Goal: Information Seeking & Learning: Learn about a topic

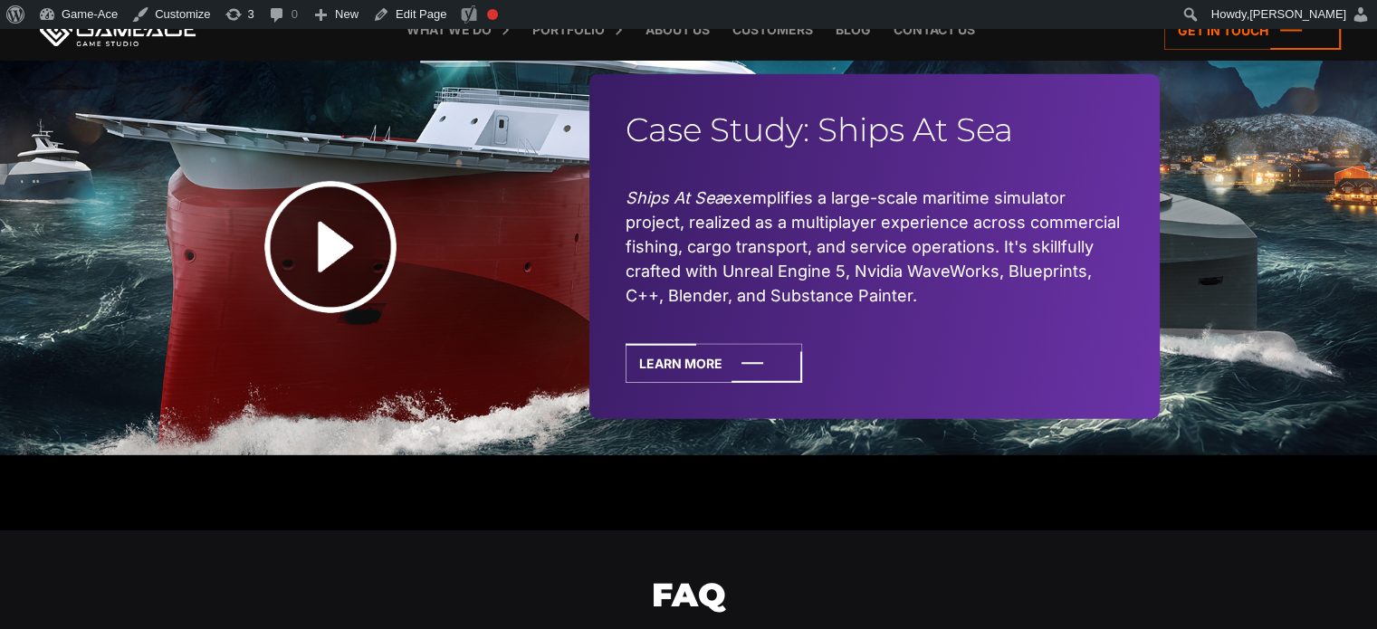
scroll to position [5274, 0]
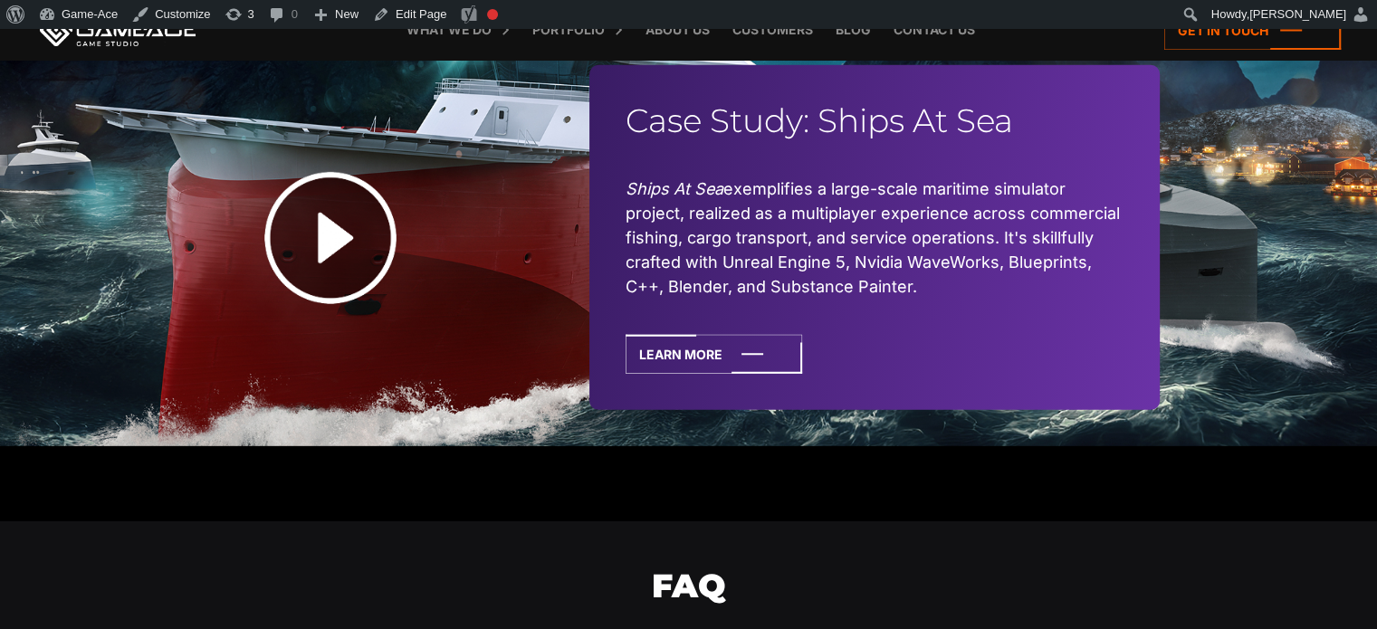
click at [328, 237] on img at bounding box center [330, 238] width 226 height 226
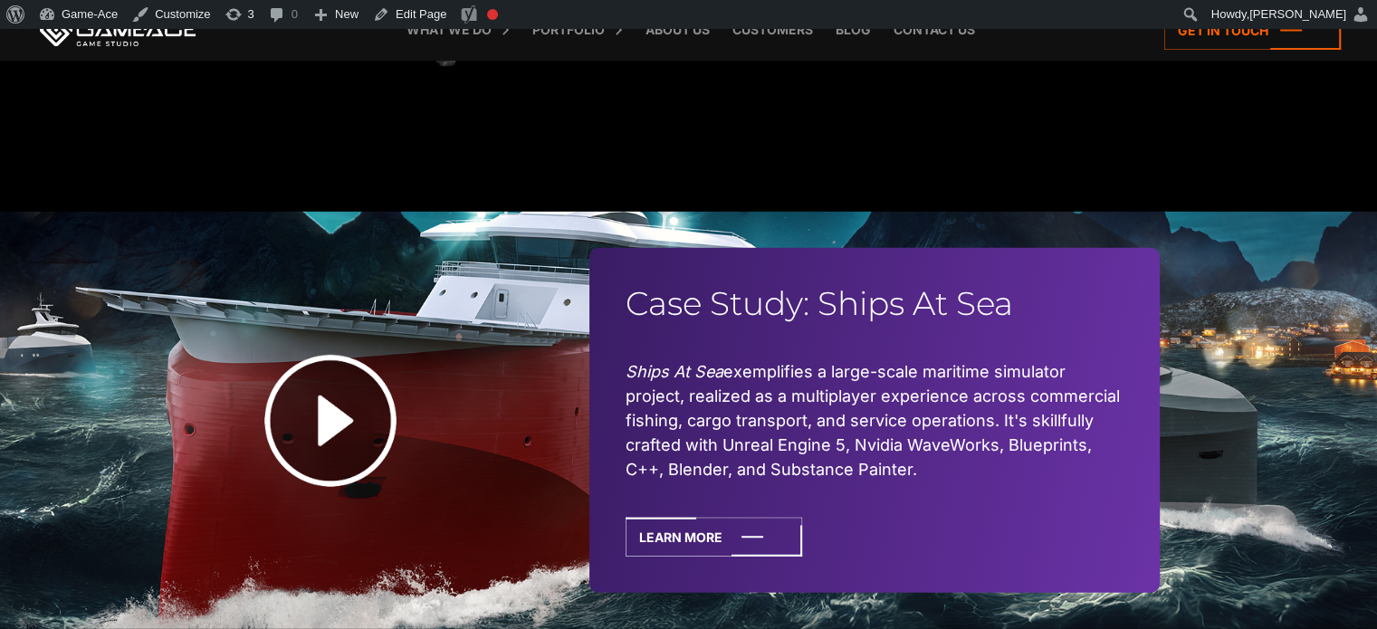
scroll to position [5093, 0]
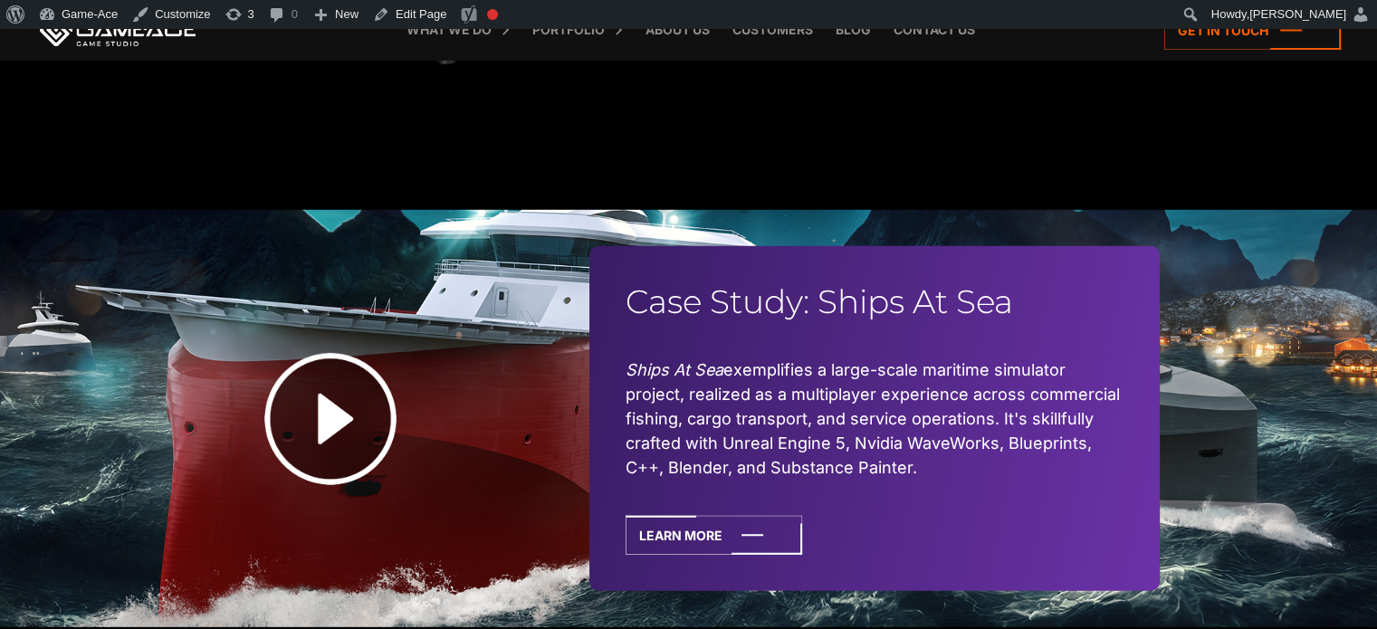
click at [1260, 265] on div "Case Study: Ships At Sea Ships At Sea exemplifies a large-scale maritime simula…" at bounding box center [688, 418] width 1377 height 417
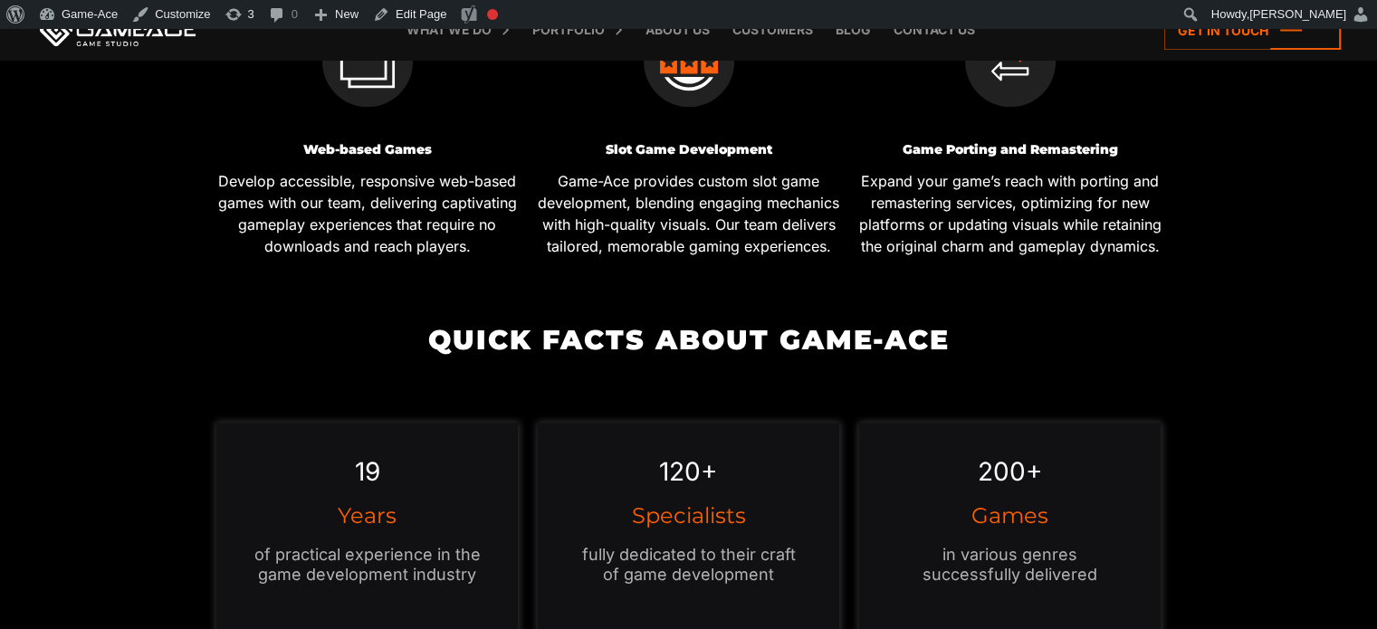
scroll to position [1376, 0]
click at [402, 7] on link "Edit Page" at bounding box center [410, 14] width 88 height 29
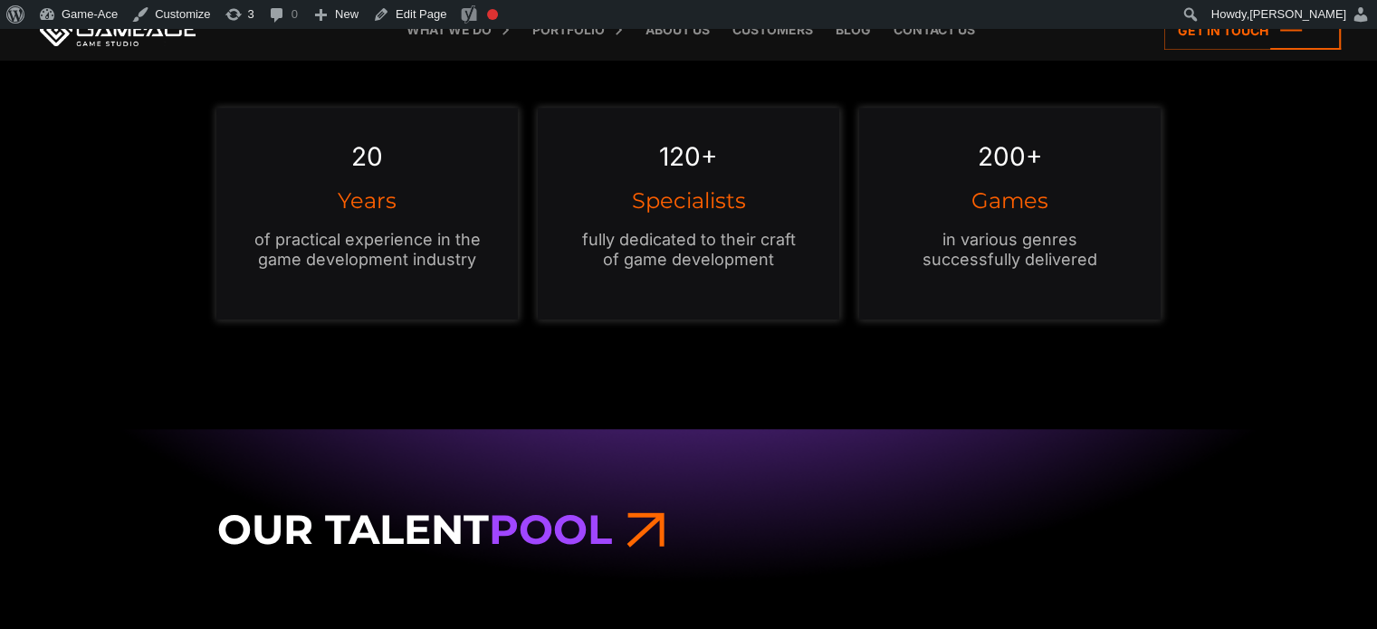
scroll to position [1684, 0]
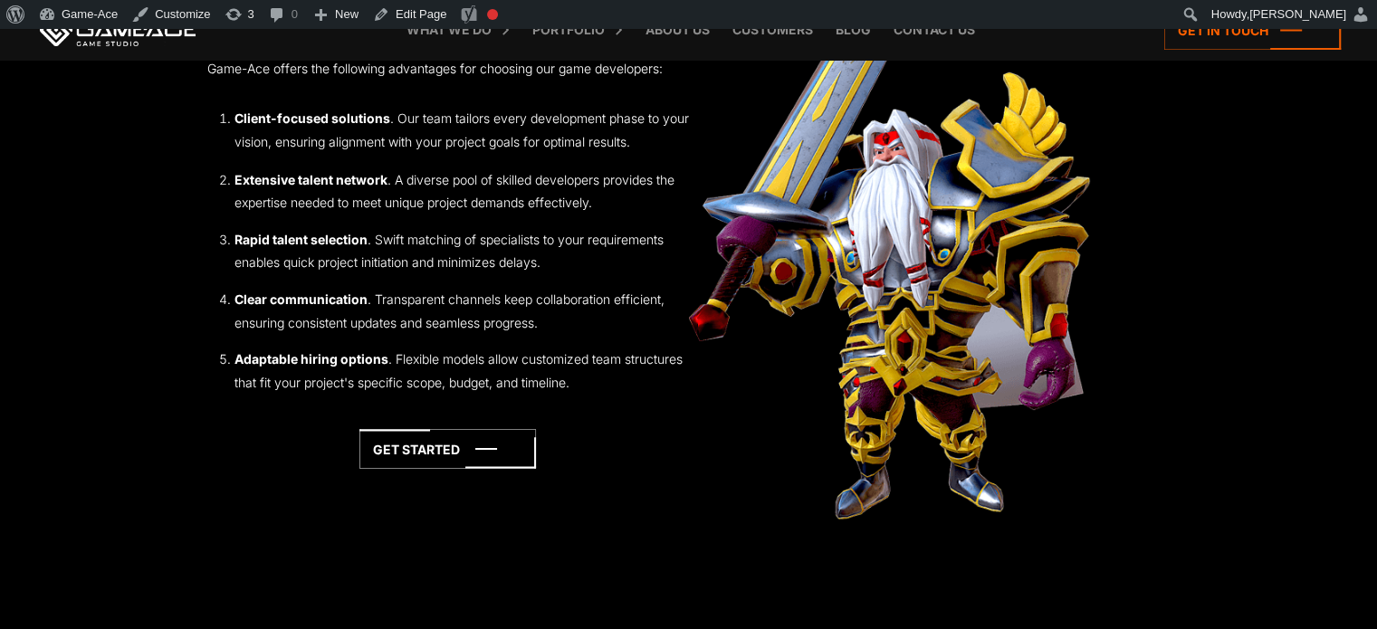
scroll to position [3269, 0]
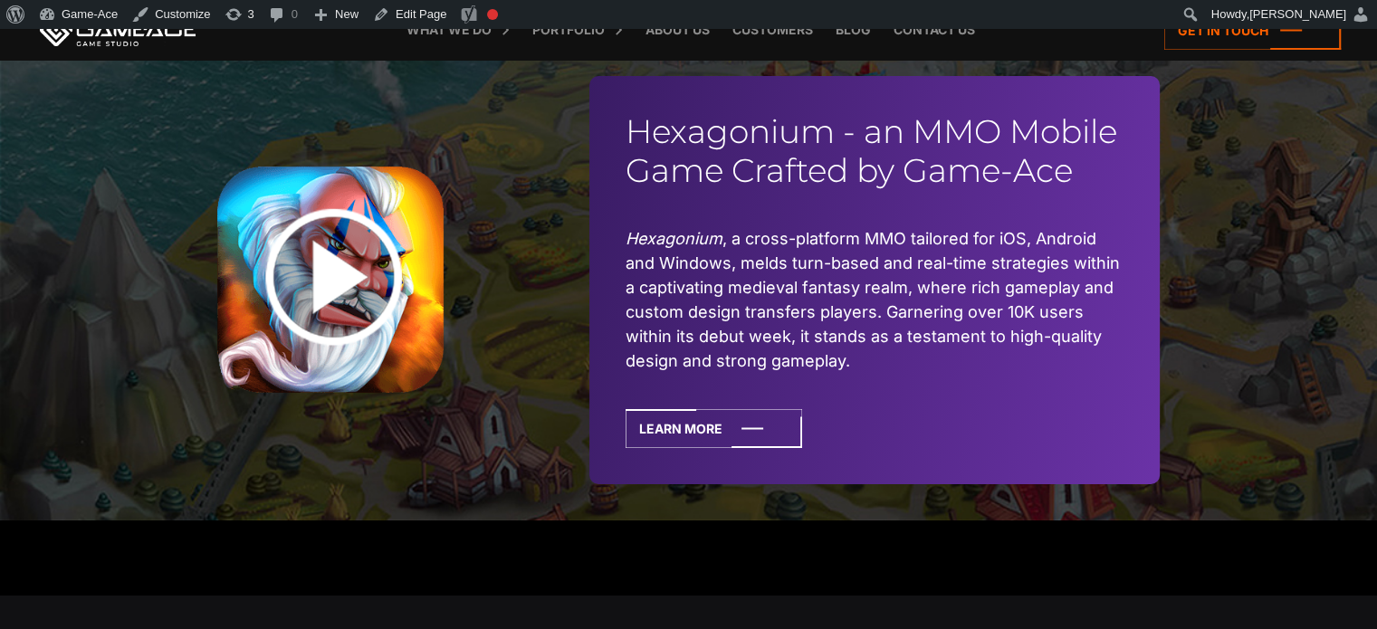
scroll to position [6521, 0]
click at [325, 253] on img at bounding box center [330, 280] width 226 height 226
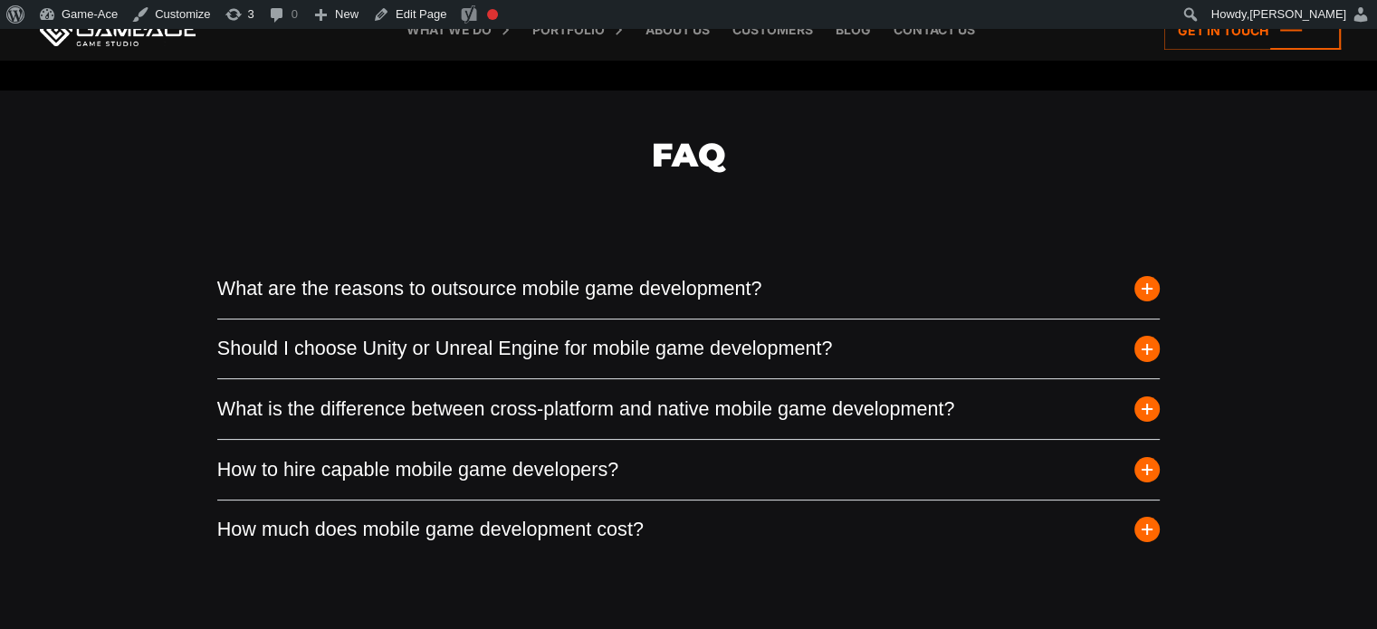
scroll to position [7028, 0]
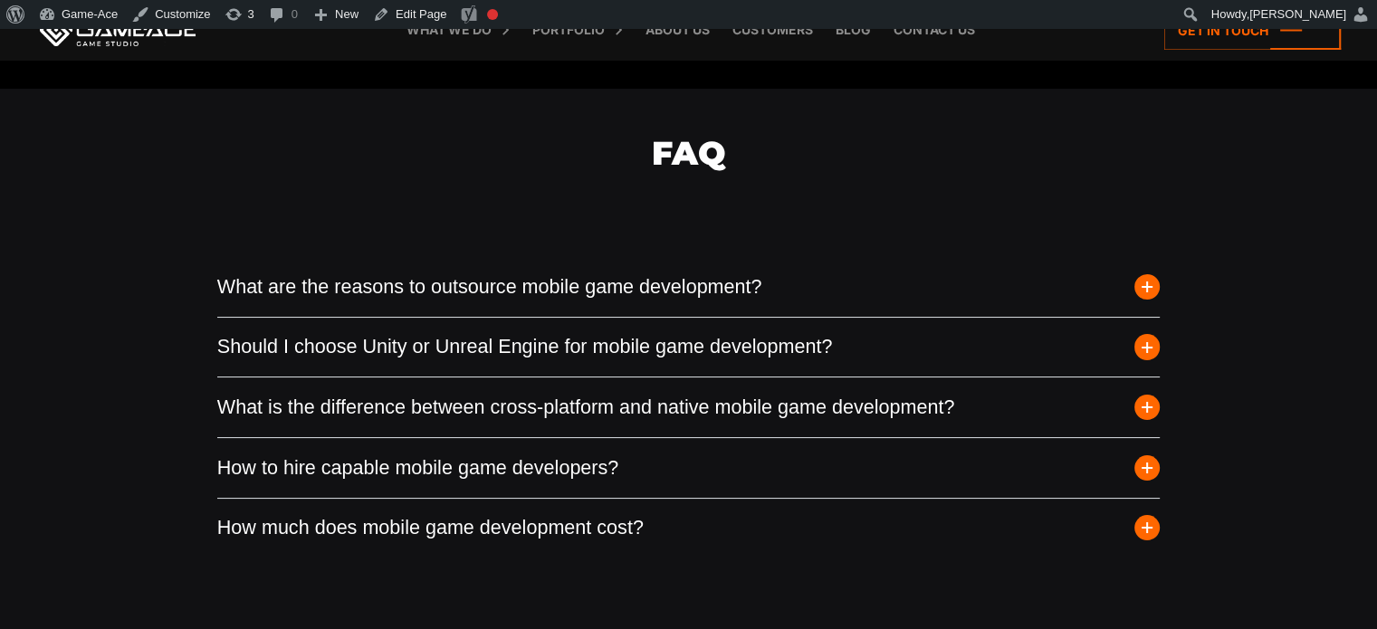
click at [500, 275] on button "What are the reasons to outsource mobile game development?" at bounding box center [688, 287] width 943 height 60
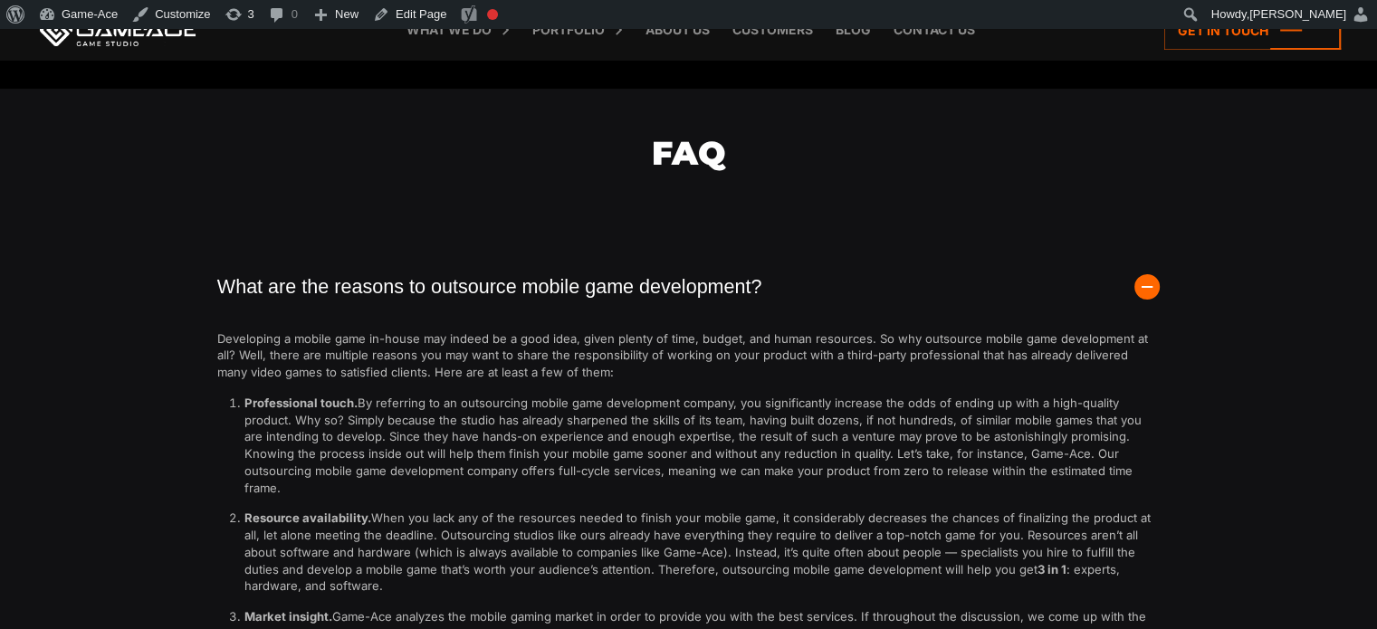
click at [500, 275] on button "What are the reasons to outsource mobile game development?" at bounding box center [688, 287] width 943 height 60
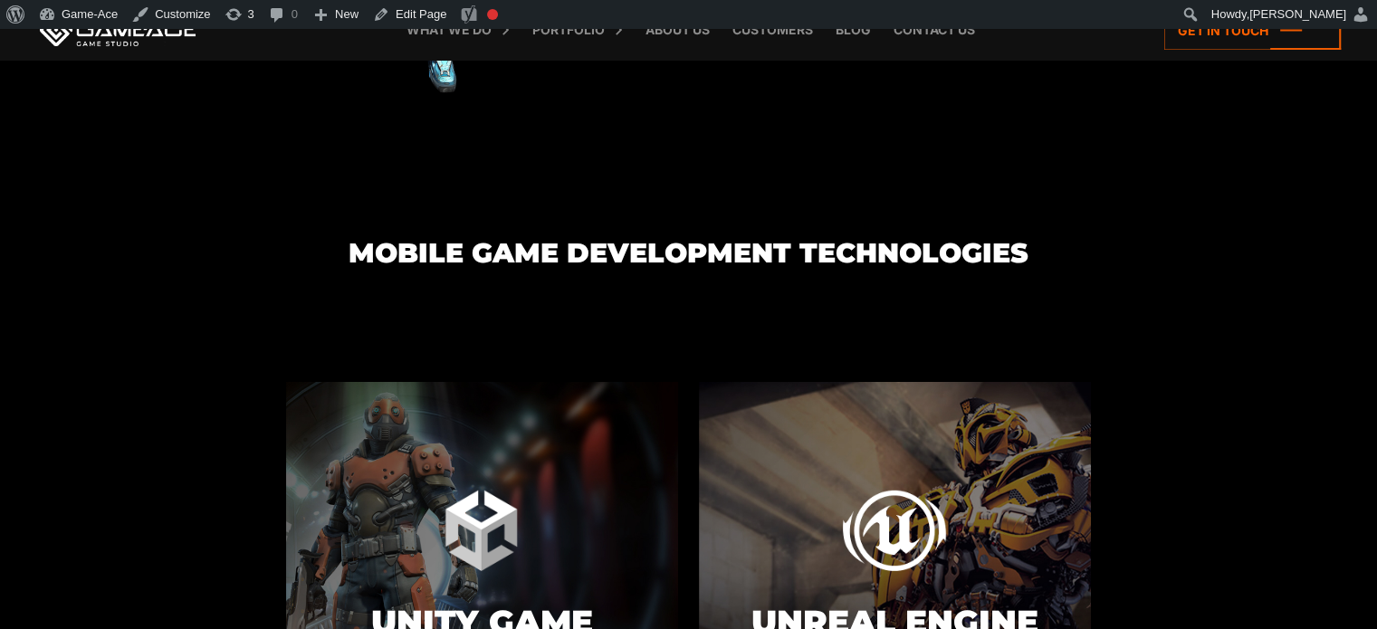
scroll to position [5735, 0]
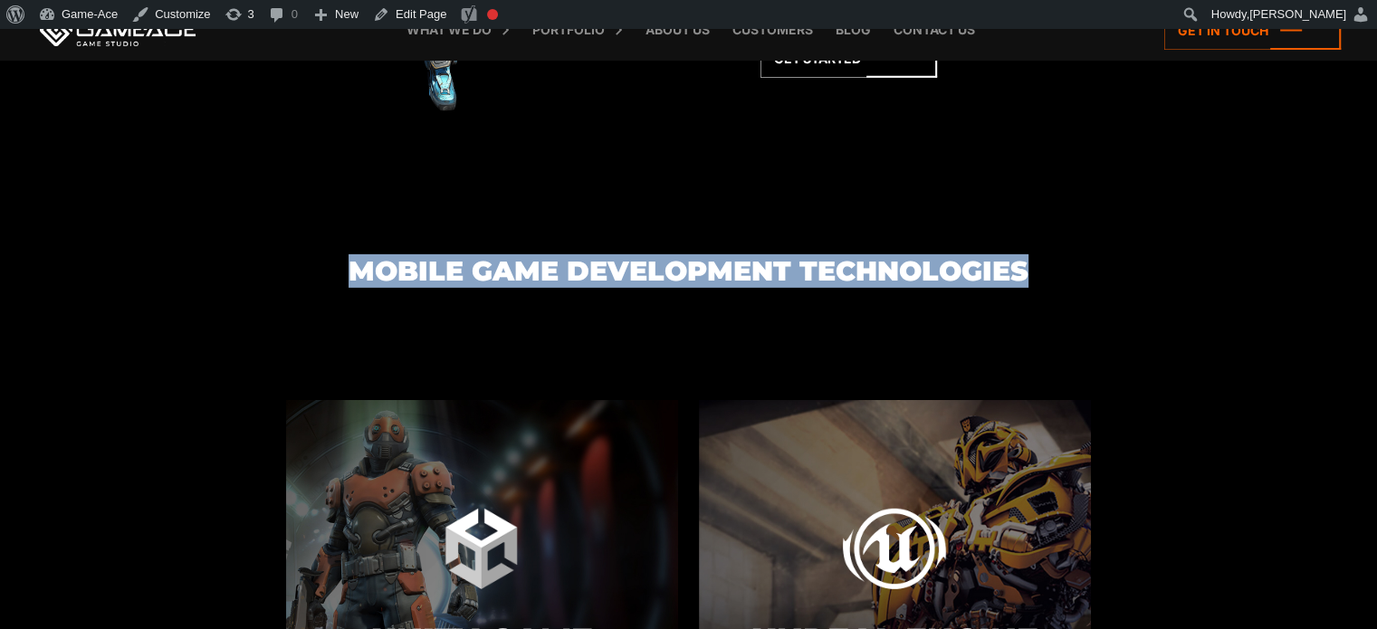
drag, startPoint x: 1045, startPoint y: 249, endPoint x: 347, endPoint y: 239, distance: 698.0
click at [347, 256] on h3 "Mobile Game Development Technologies" at bounding box center [688, 271] width 1377 height 30
copy h3 "Mobile Game Development Technologies"
click at [1282, 256] on h3 "Mobile Game Development Technologies" at bounding box center [688, 271] width 1377 height 30
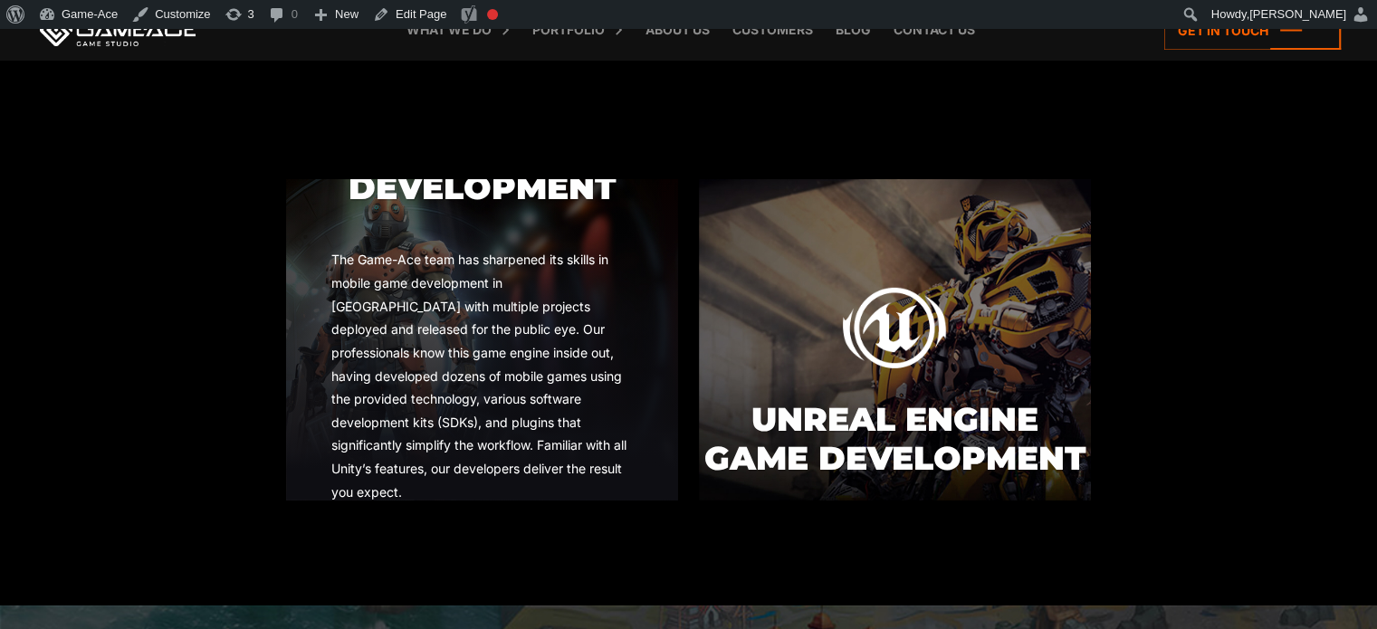
scroll to position [5967, 0]
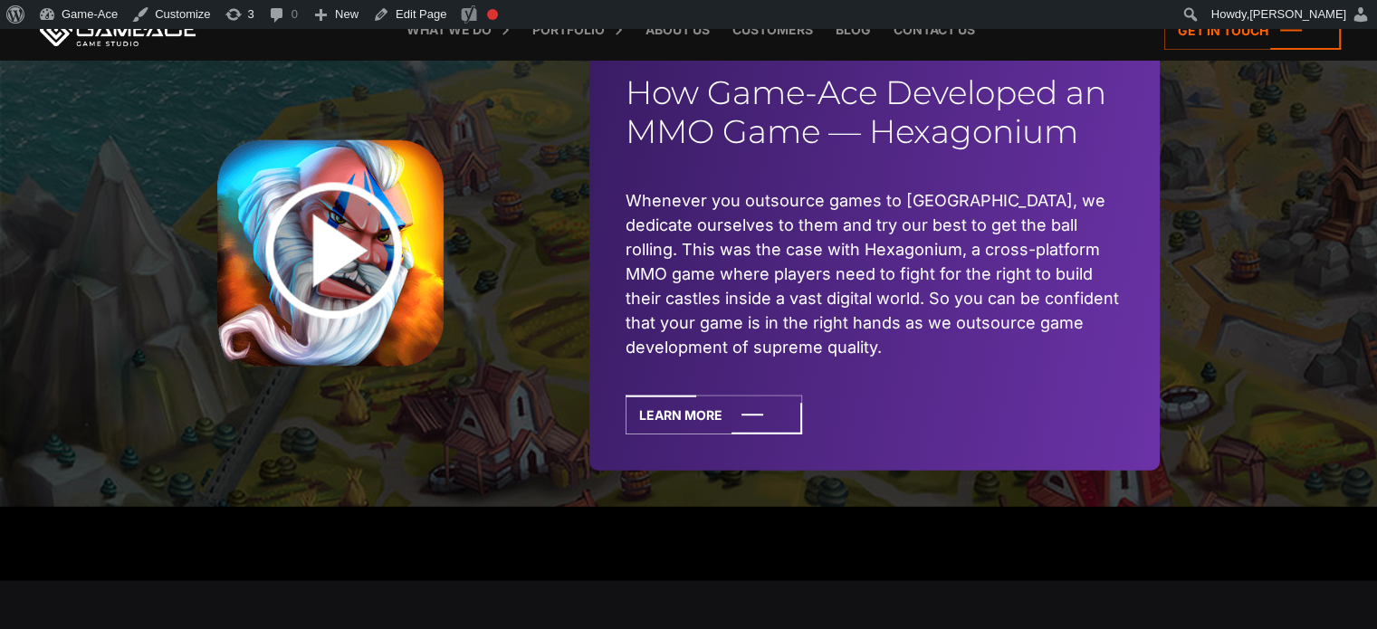
scroll to position [4526, 0]
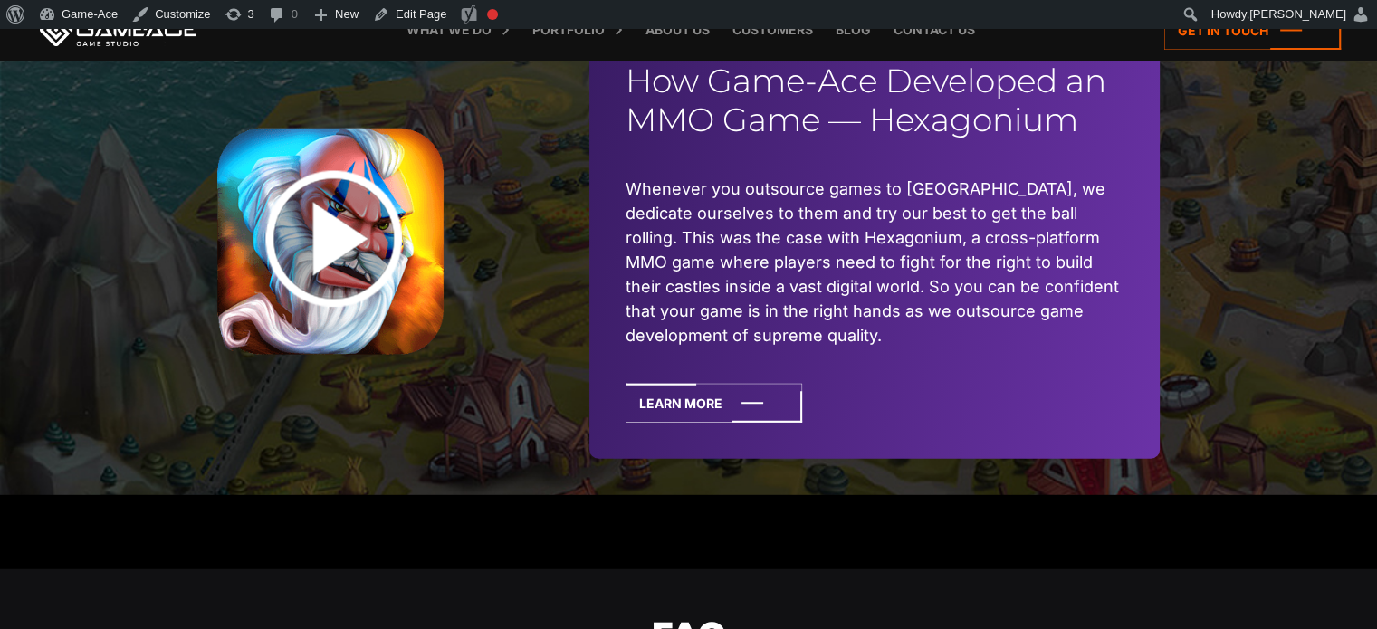
click at [340, 221] on img at bounding box center [330, 242] width 226 height 226
drag, startPoint x: 864, startPoint y: 149, endPoint x: 624, endPoint y: 173, distance: 241.0
click at [624, 173] on div "How Game-Ace Developed an MMO Game — Hexagonium Whenever you outsource games to…" at bounding box center [874, 241] width 570 height 433
copy li "Whenever you outsource game"
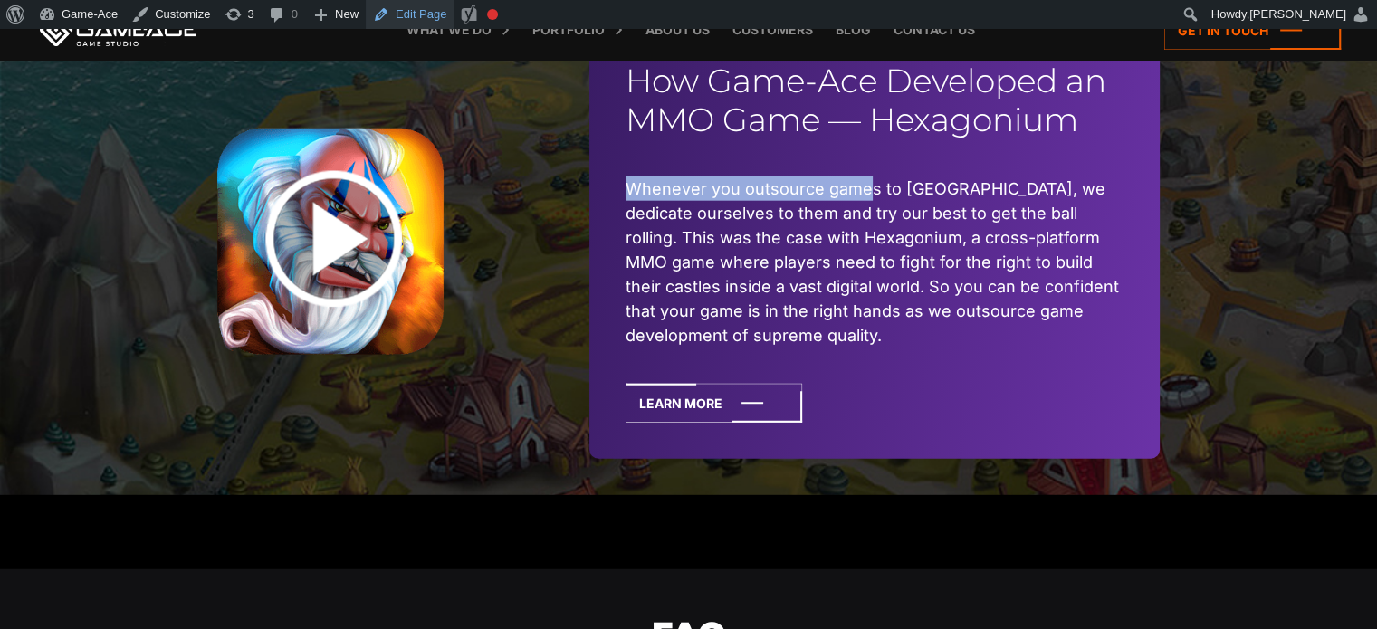
click at [413, 23] on link "Edit Page" at bounding box center [410, 14] width 88 height 29
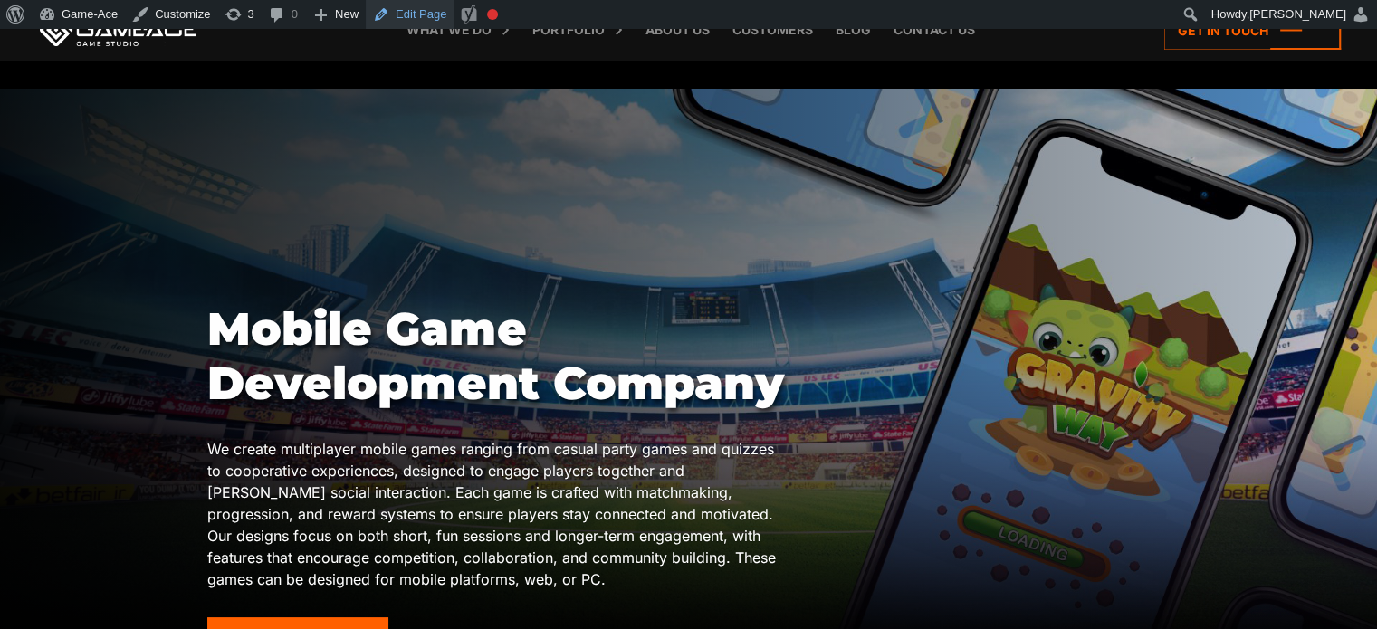
click at [427, 15] on link "Edit Page" at bounding box center [410, 14] width 88 height 29
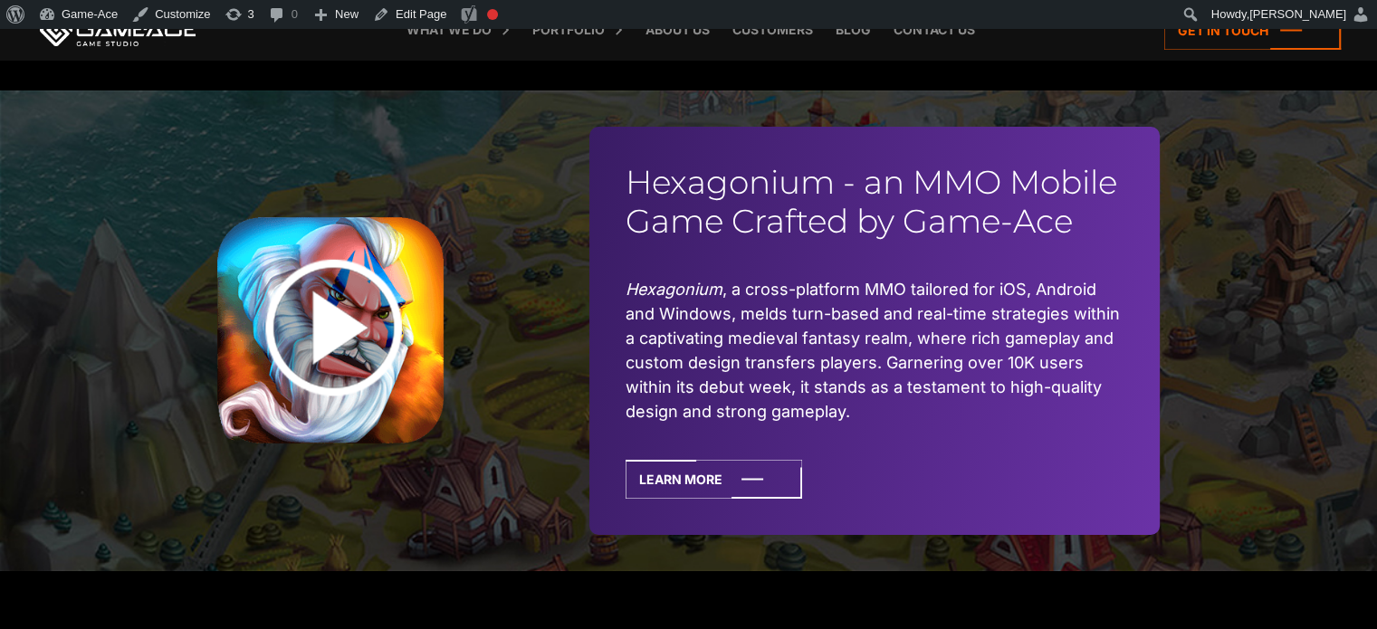
scroll to position [6444, 0]
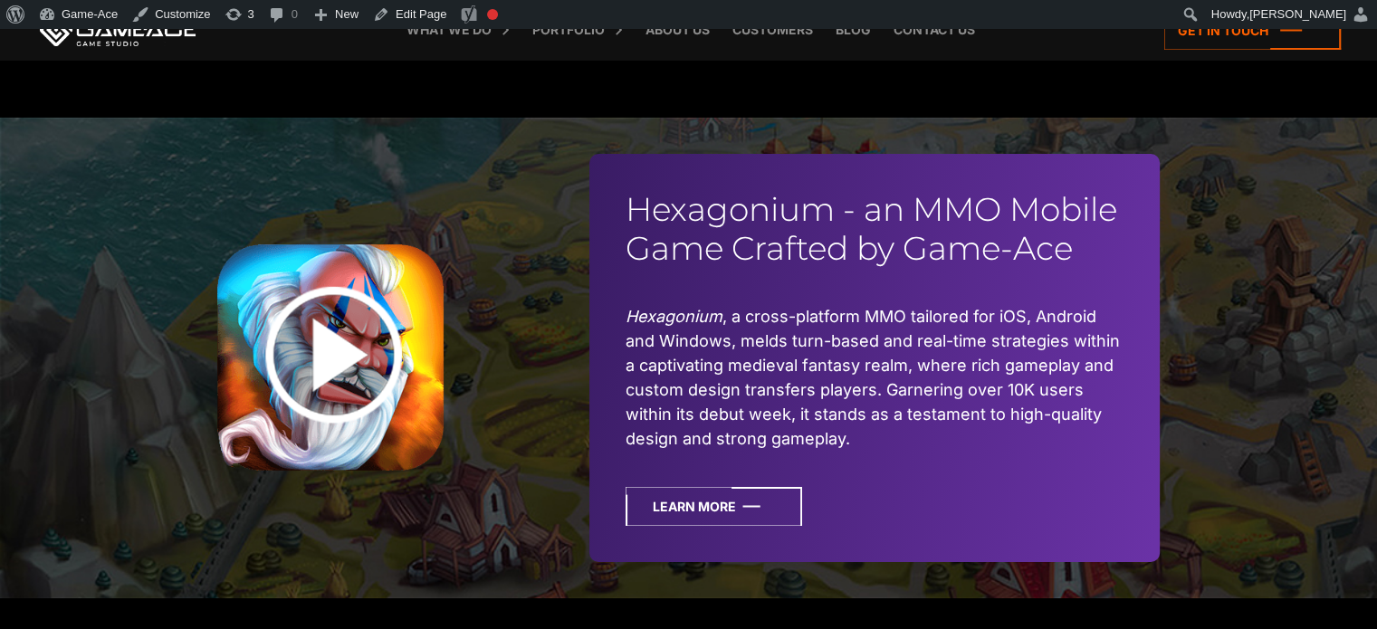
click at [723, 487] on icon at bounding box center [714, 506] width 177 height 39
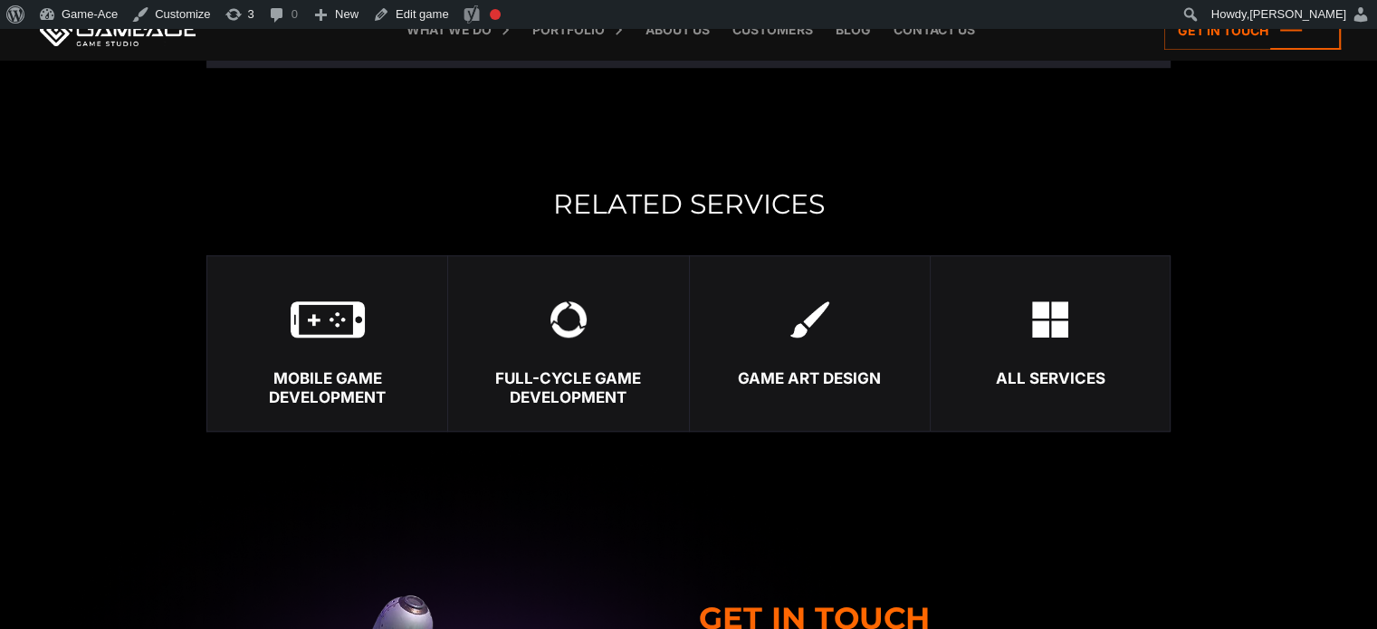
scroll to position [8488, 0]
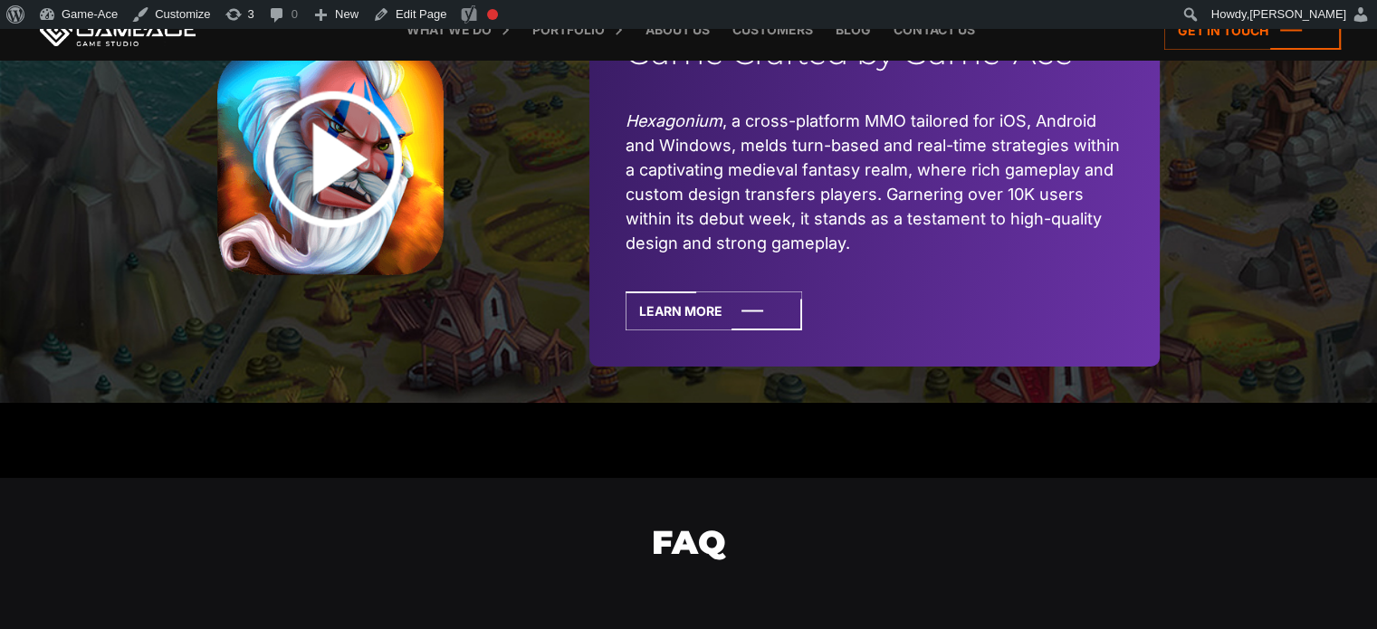
click at [323, 145] on img at bounding box center [330, 162] width 226 height 226
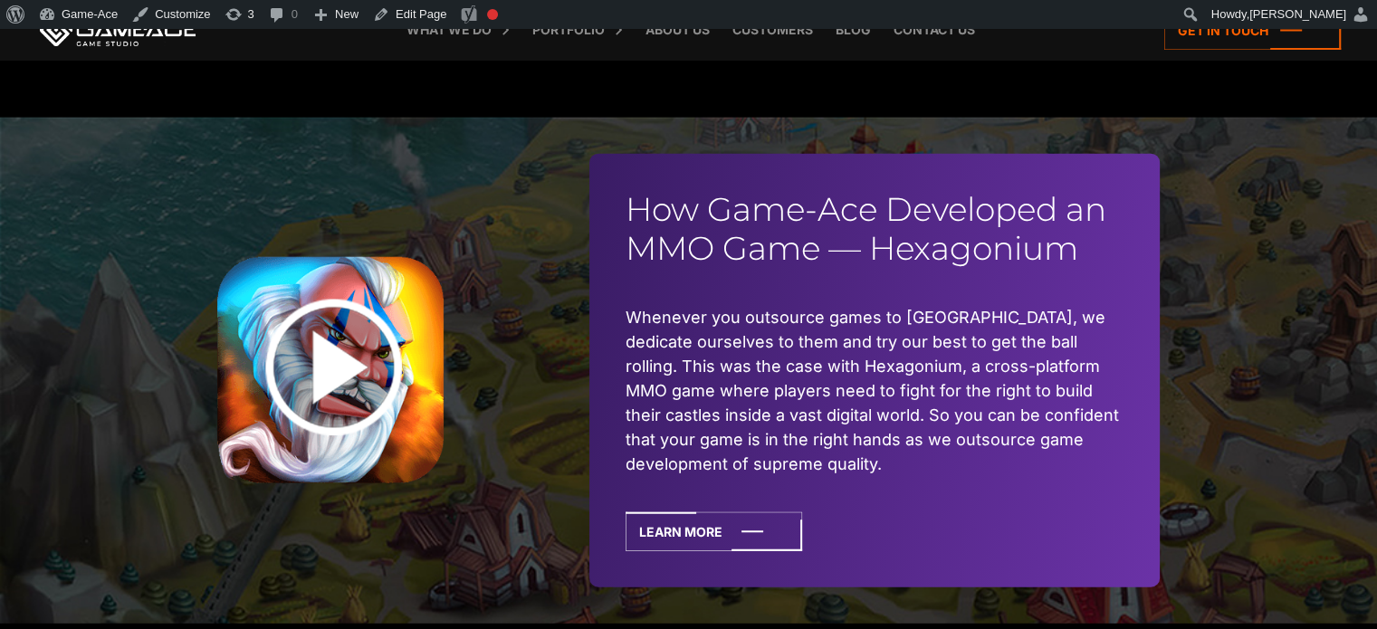
scroll to position [4399, 0]
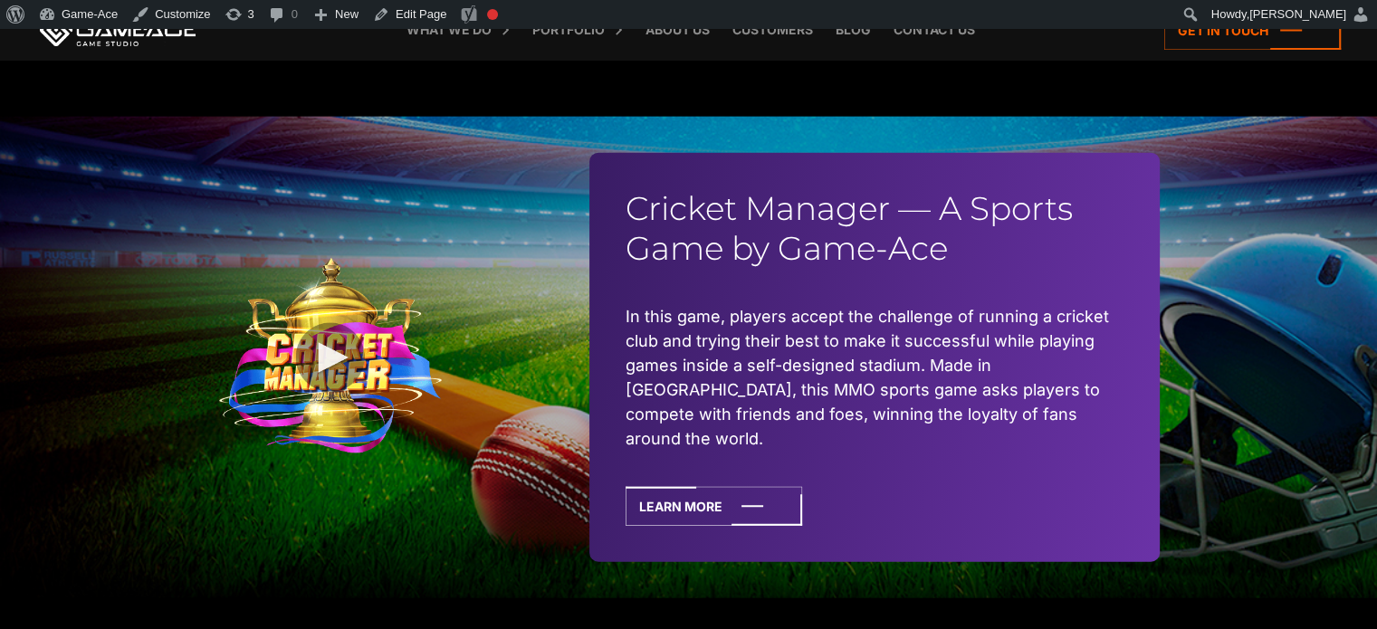
scroll to position [4309, 0]
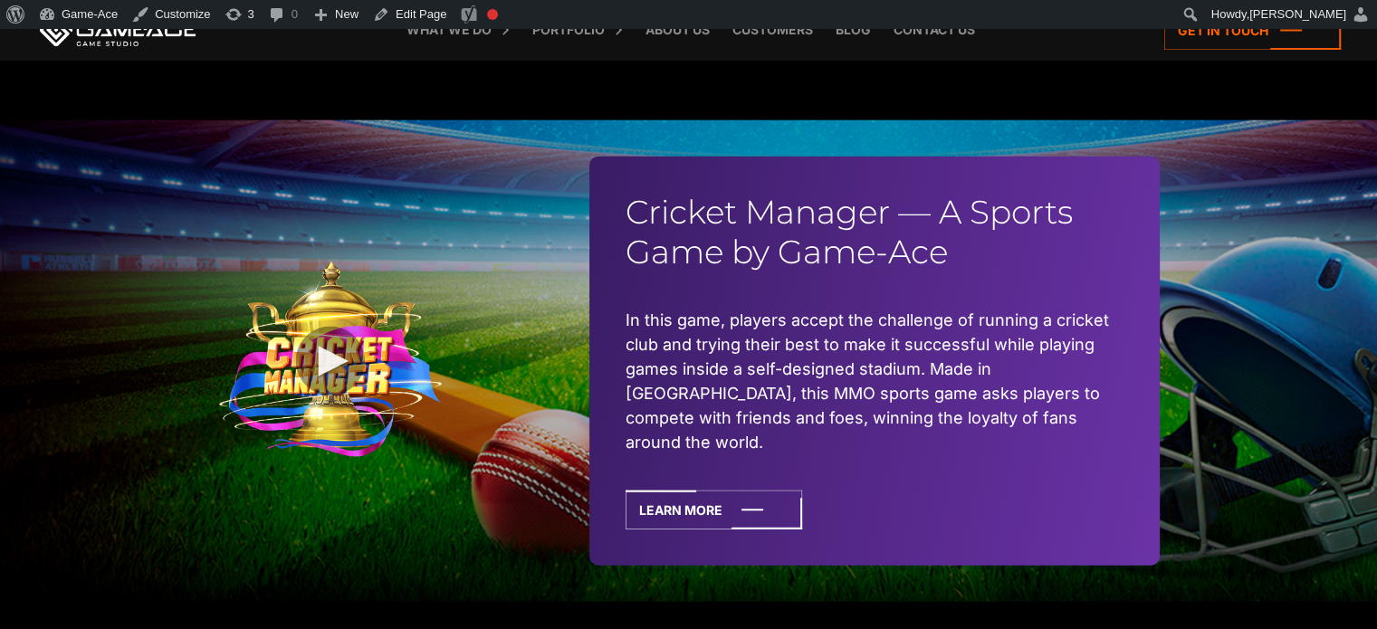
click at [323, 354] on img at bounding box center [330, 361] width 226 height 198
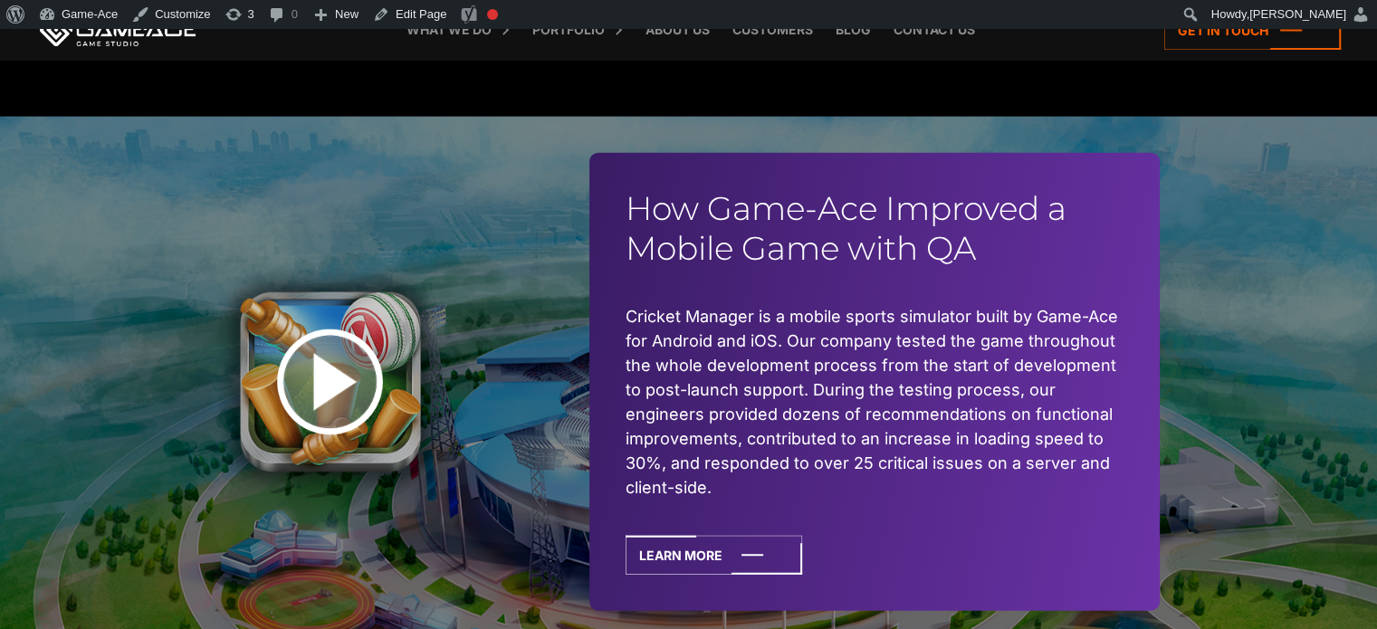
scroll to position [4392, 0]
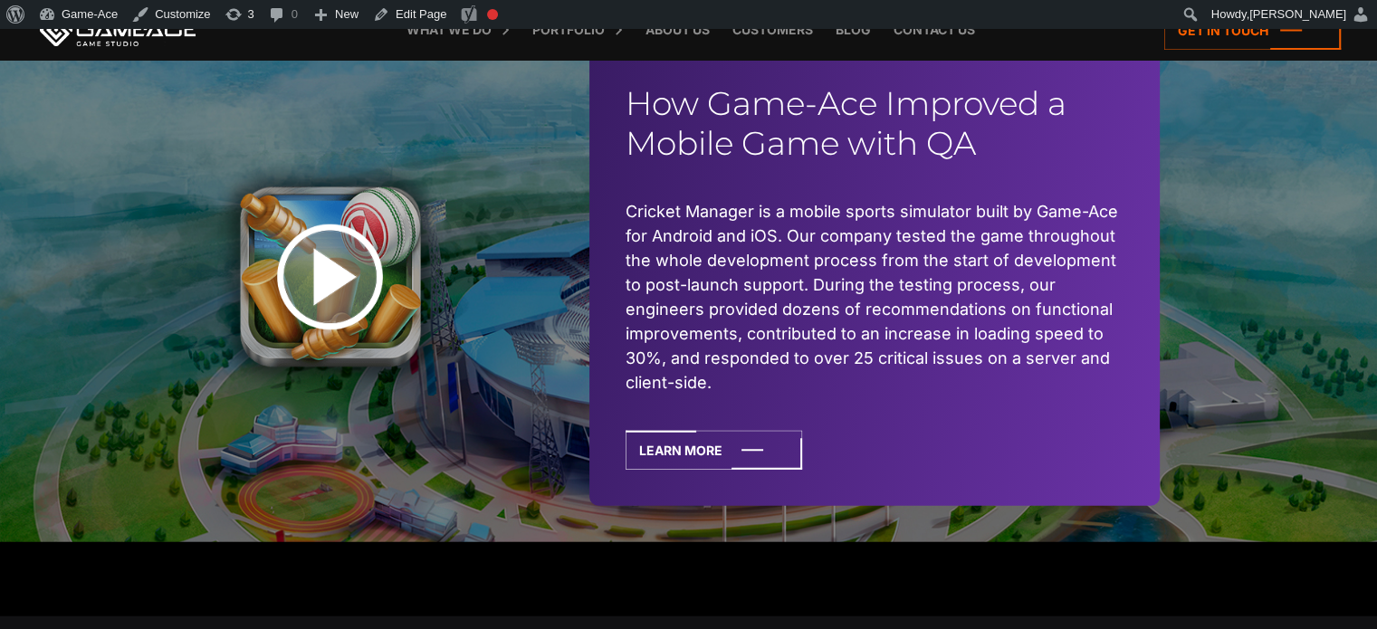
click at [325, 289] on img at bounding box center [330, 277] width 226 height 226
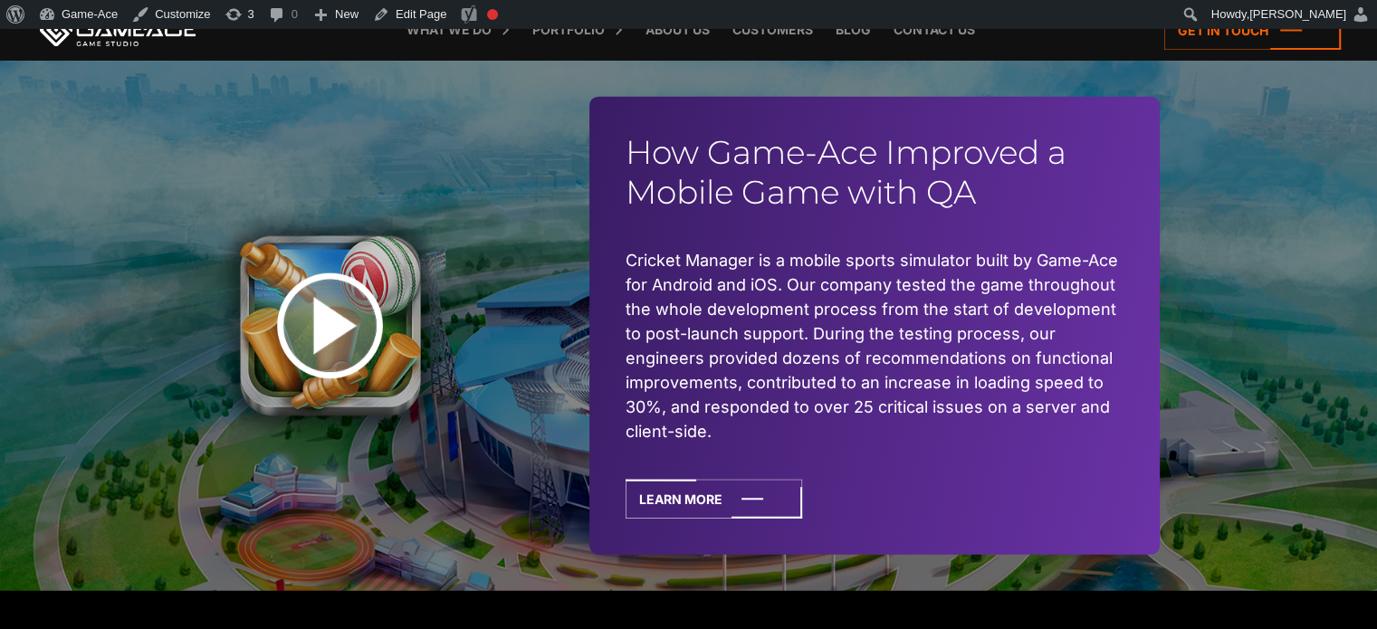
scroll to position [4344, 0]
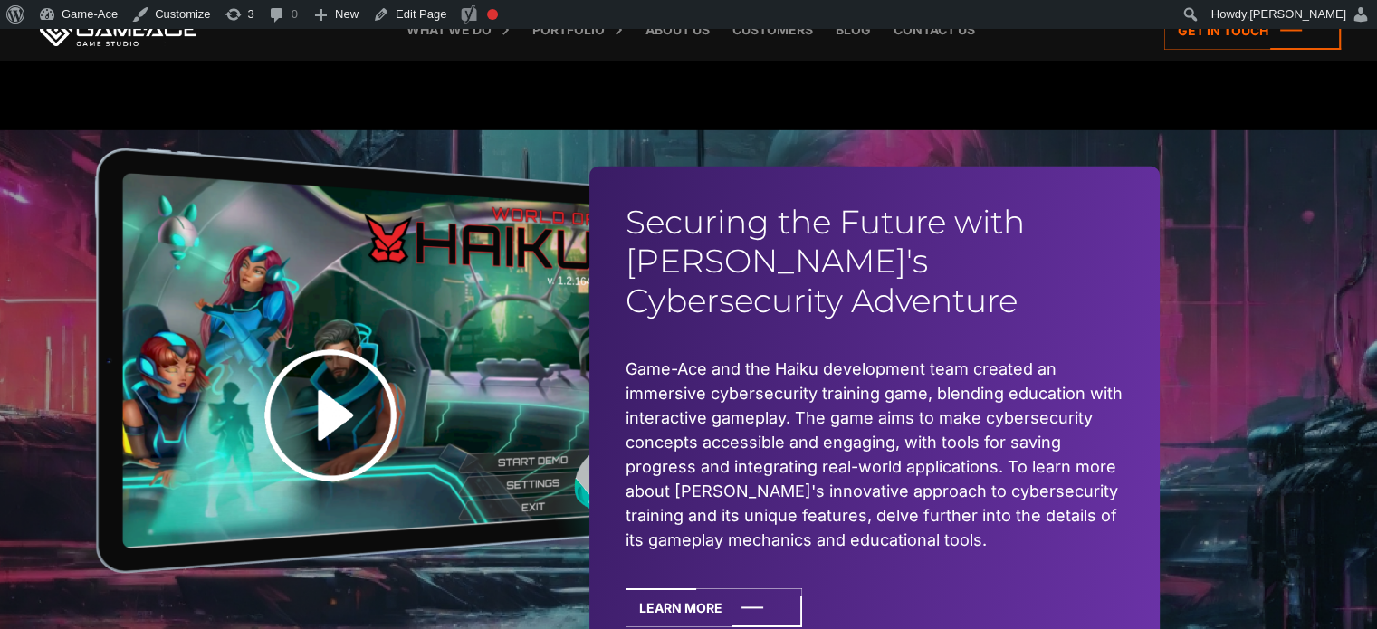
scroll to position [5605, 0]
click at [326, 425] on img at bounding box center [330, 415] width 226 height 226
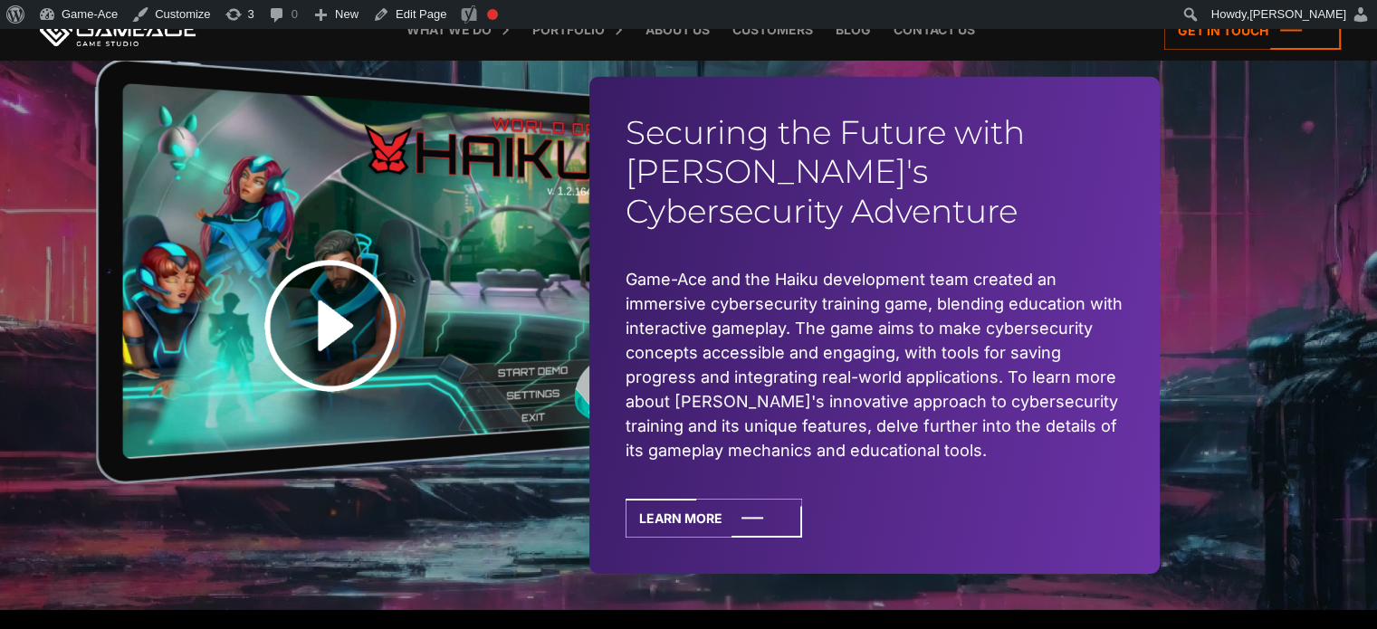
scroll to position [5680, 0]
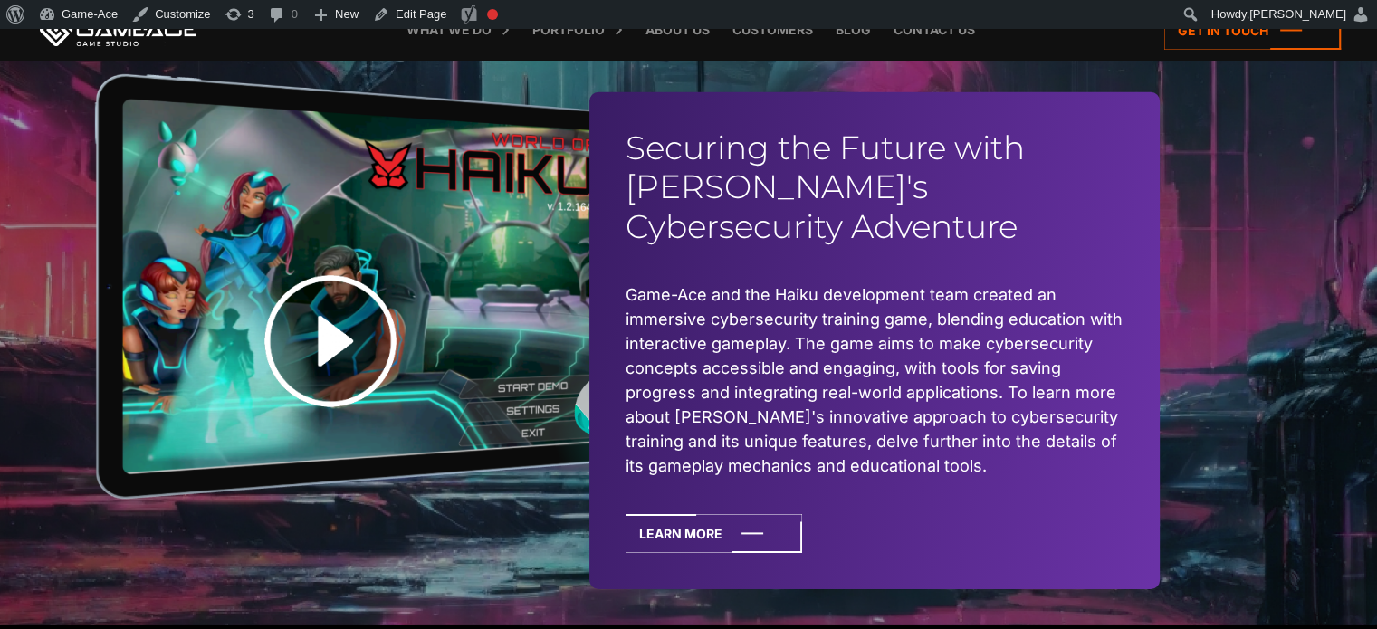
click at [1305, 158] on div "Securing the Future with [PERSON_NAME]'s Cybersecurity Adventure Game-Ace and t…" at bounding box center [688, 340] width 1377 height 569
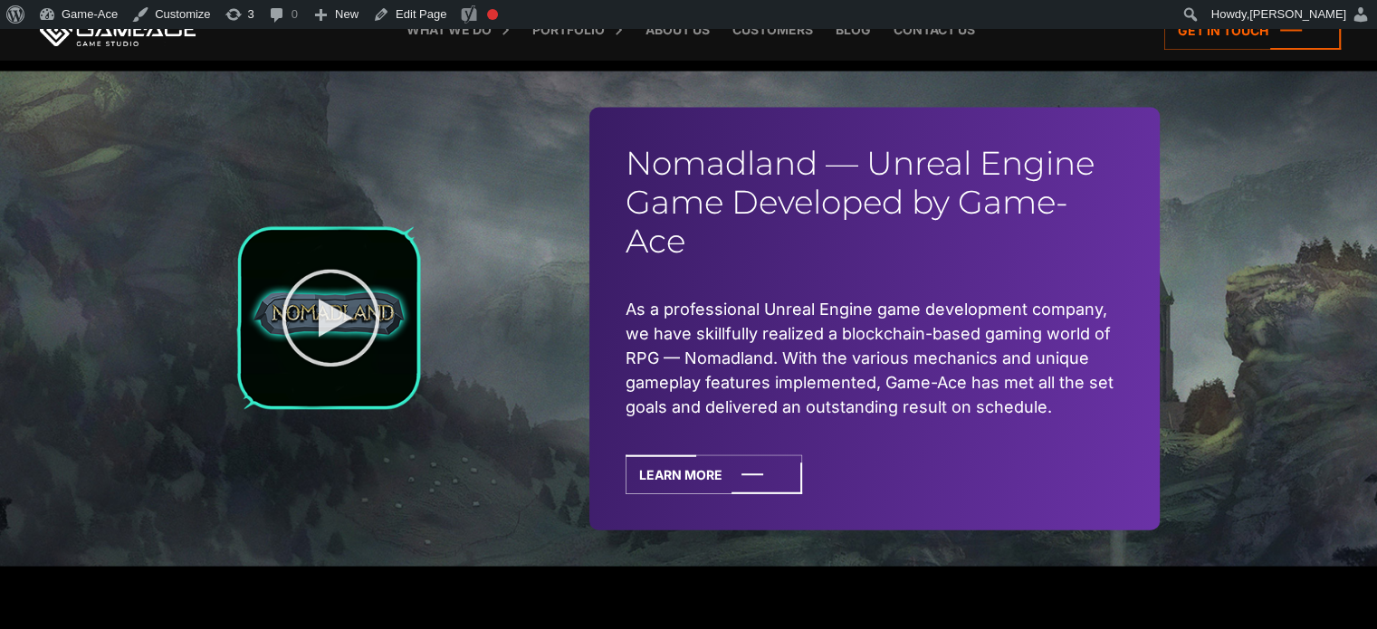
scroll to position [4056, 0]
click at [326, 352] on img at bounding box center [330, 321] width 226 height 226
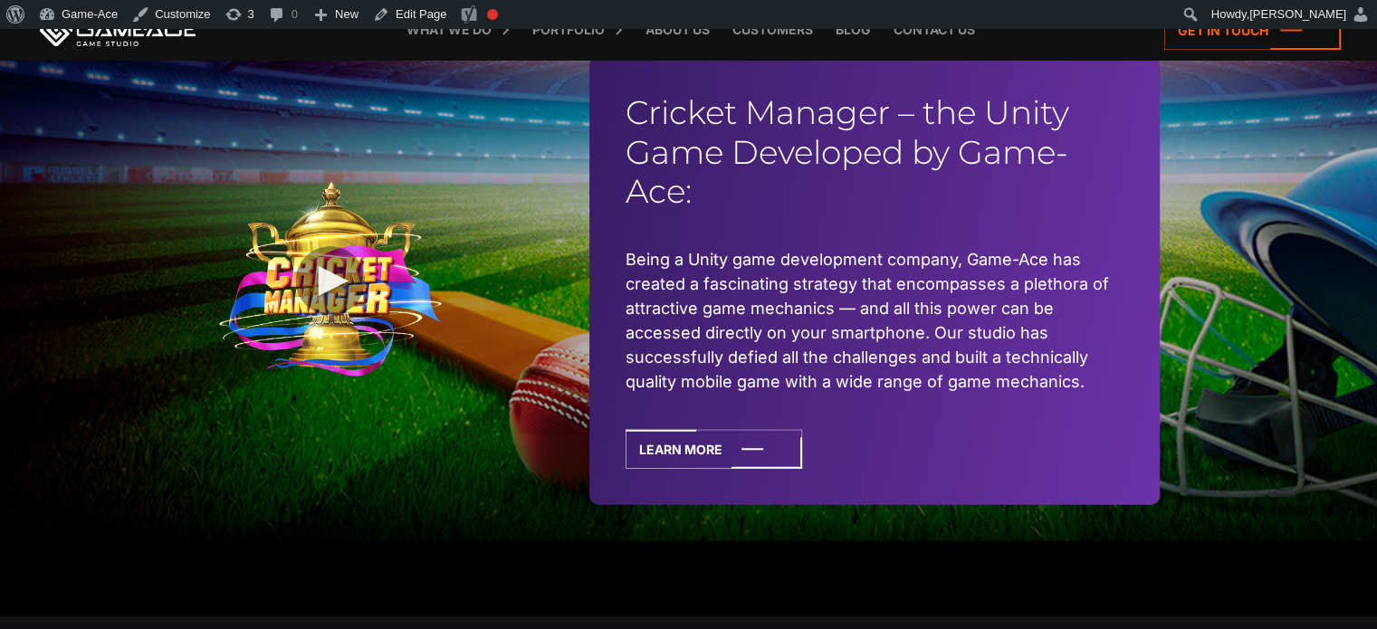
scroll to position [4410, 0]
click at [326, 296] on img at bounding box center [330, 280] width 226 height 198
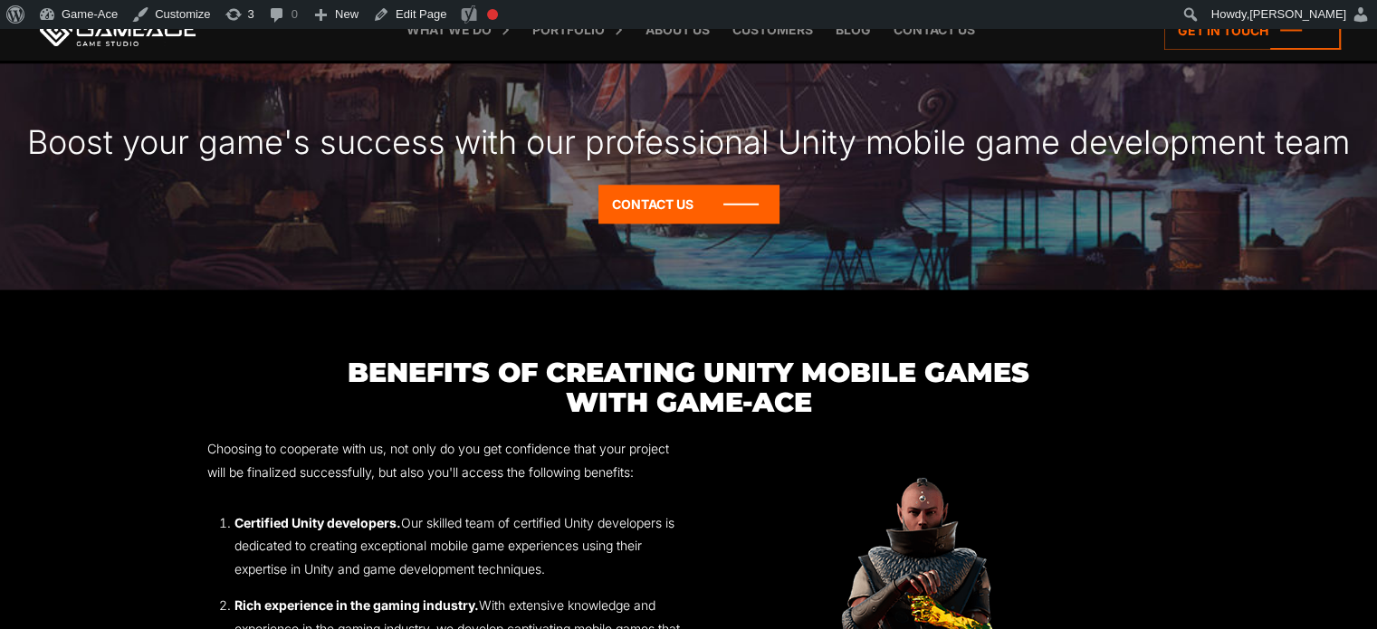
scroll to position [1778, 0]
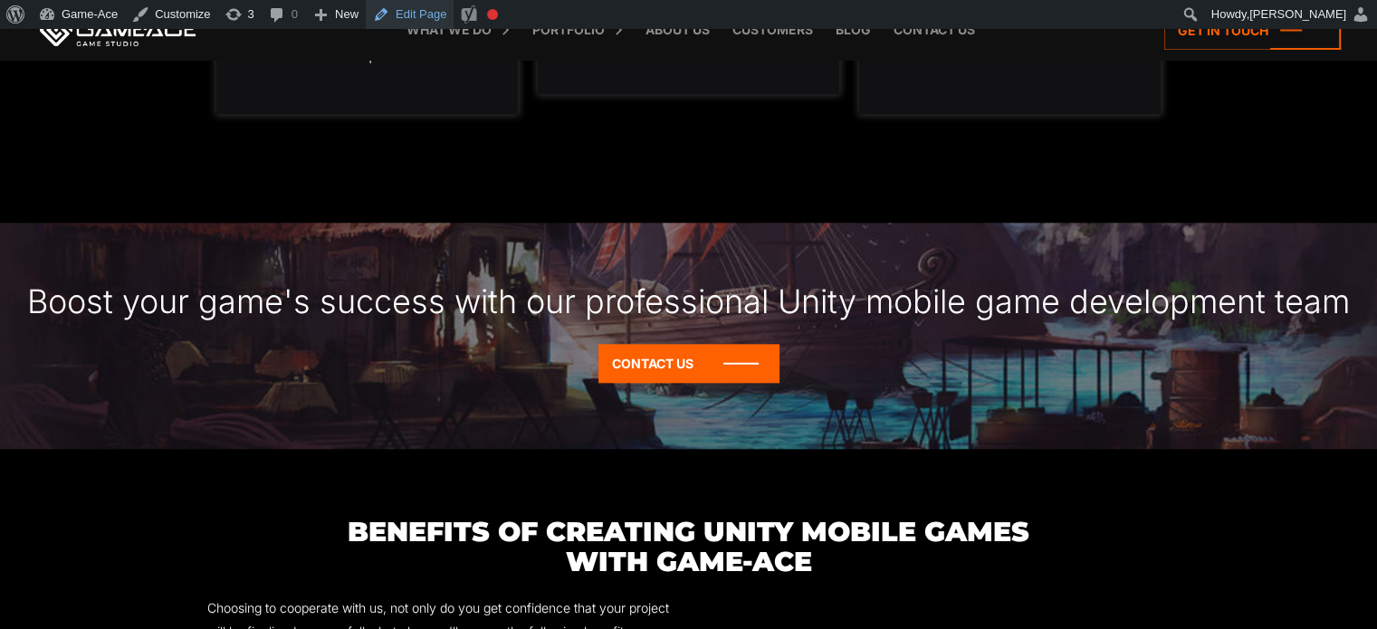
click at [404, 17] on link "Edit Page" at bounding box center [410, 14] width 88 height 29
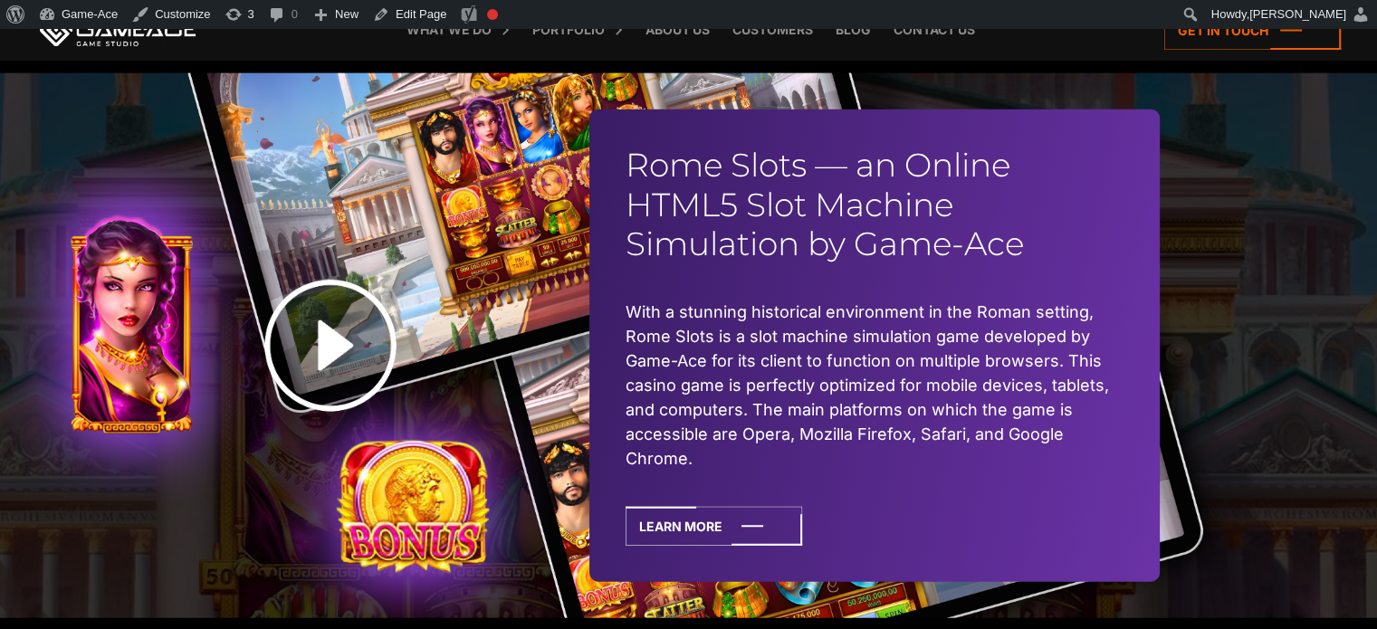
scroll to position [4336, 0]
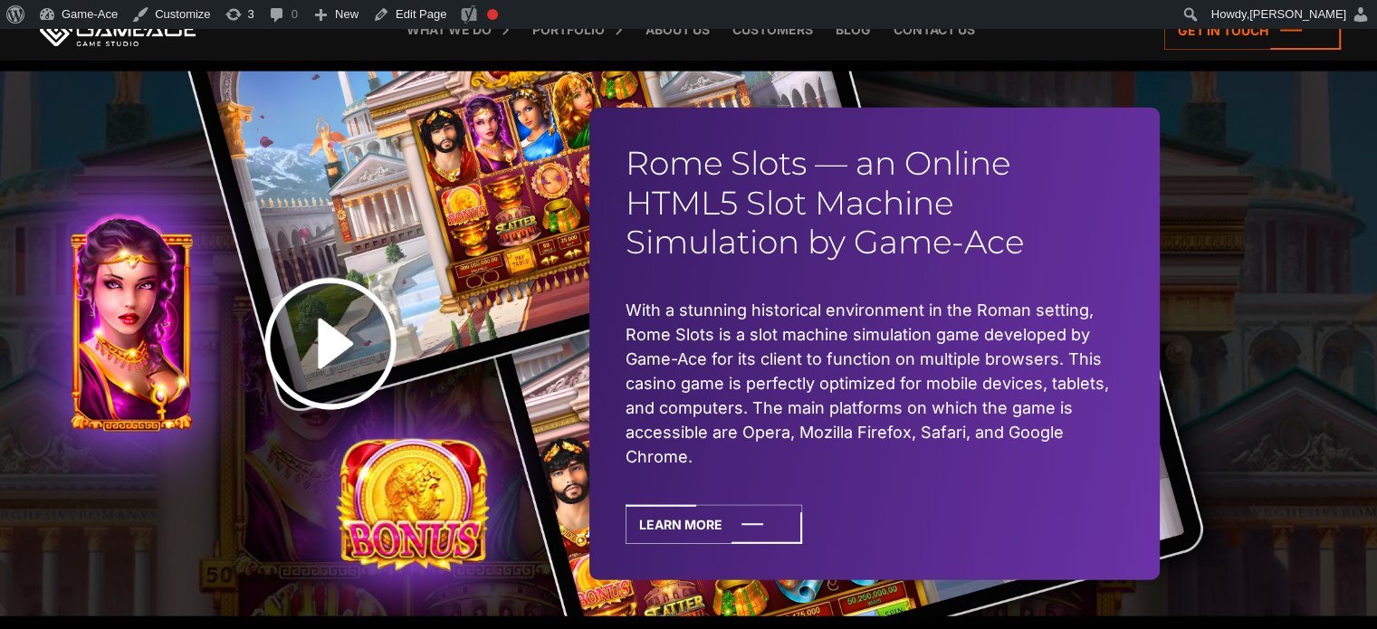
click at [330, 348] on img at bounding box center [330, 344] width 226 height 226
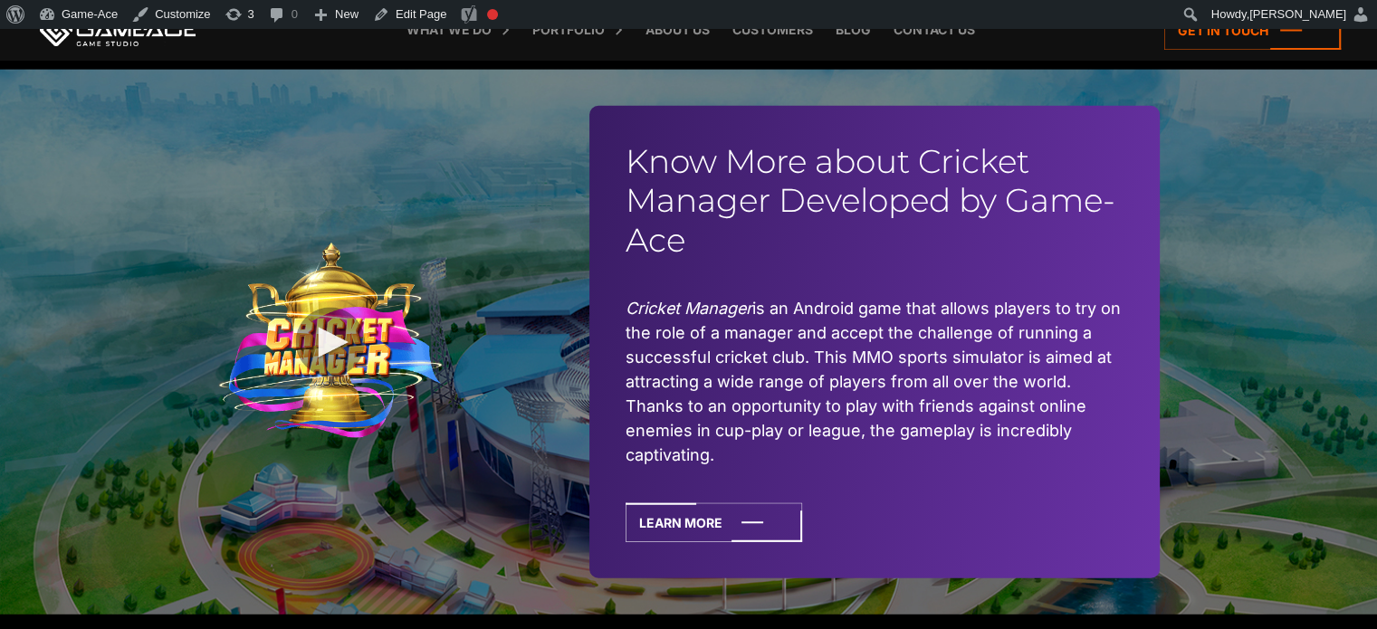
scroll to position [4760, 0]
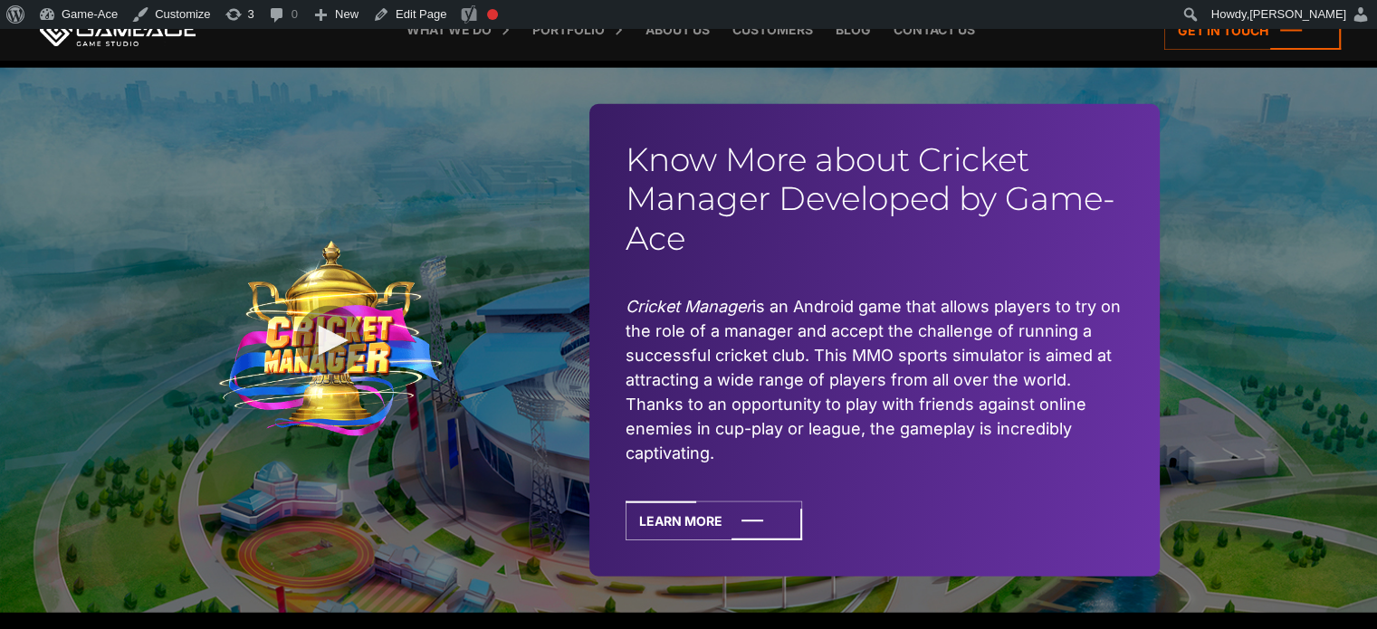
click at [322, 338] on img at bounding box center [330, 340] width 226 height 198
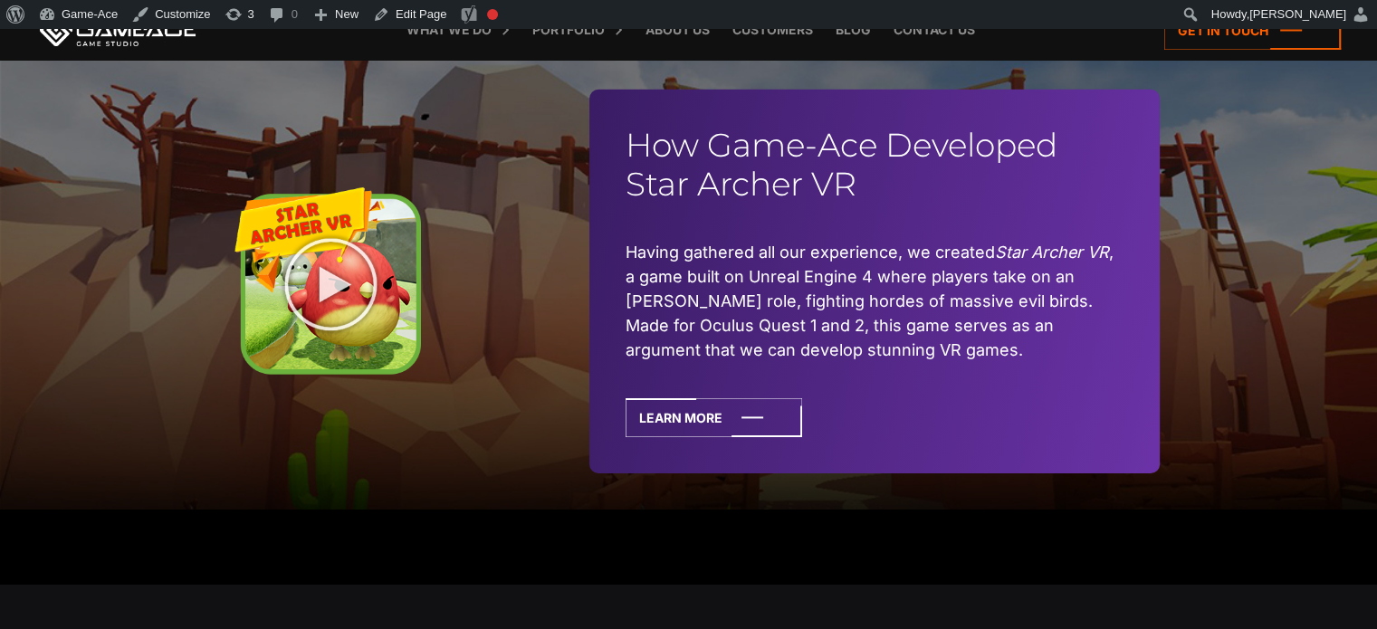
scroll to position [5689, 0]
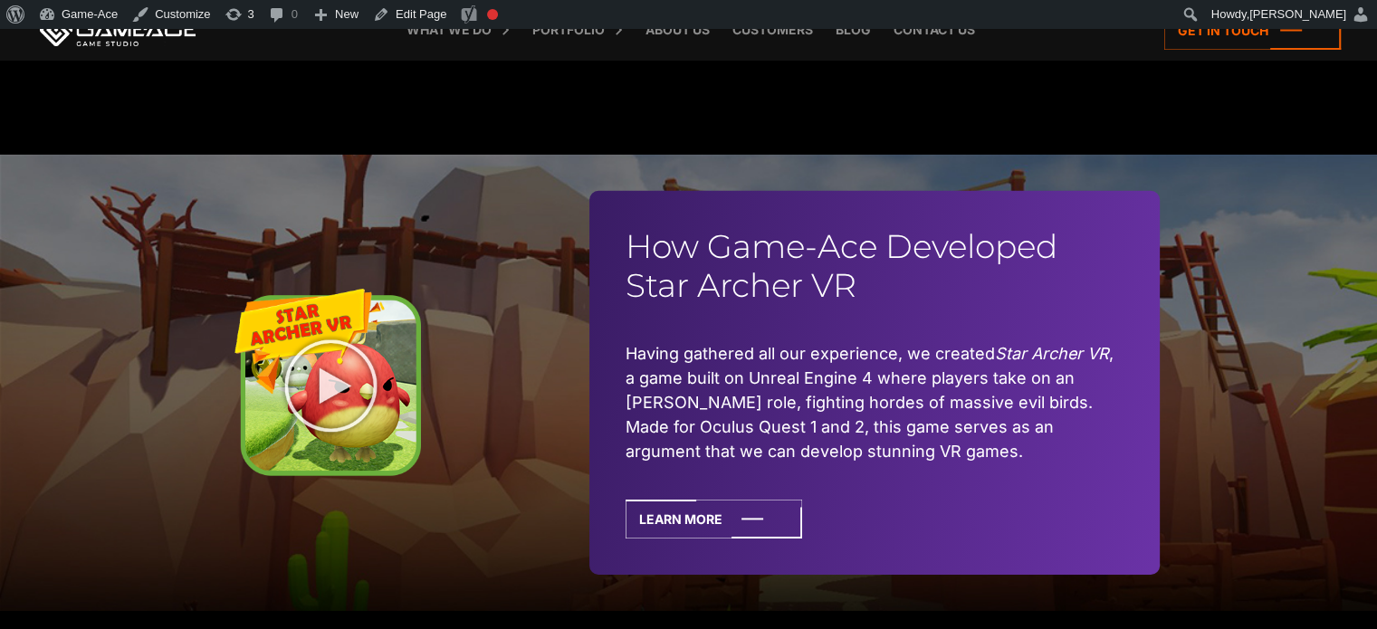
click at [324, 358] on img at bounding box center [330, 383] width 226 height 226
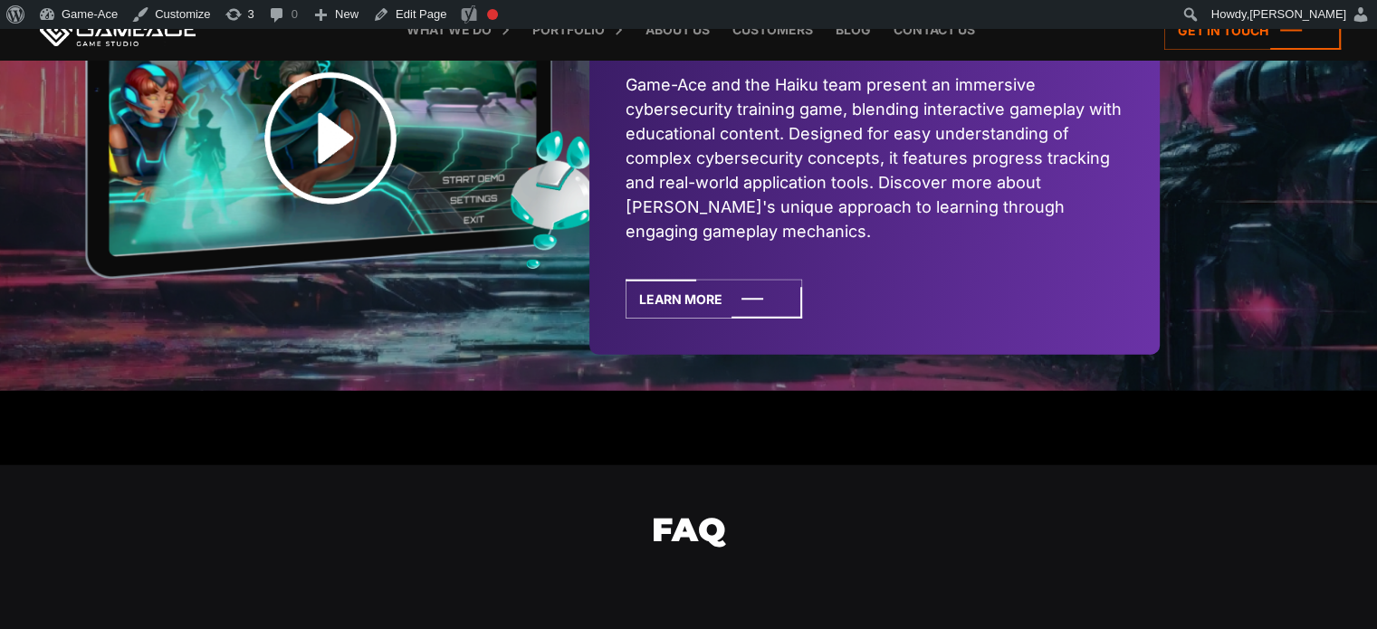
scroll to position [4134, 0]
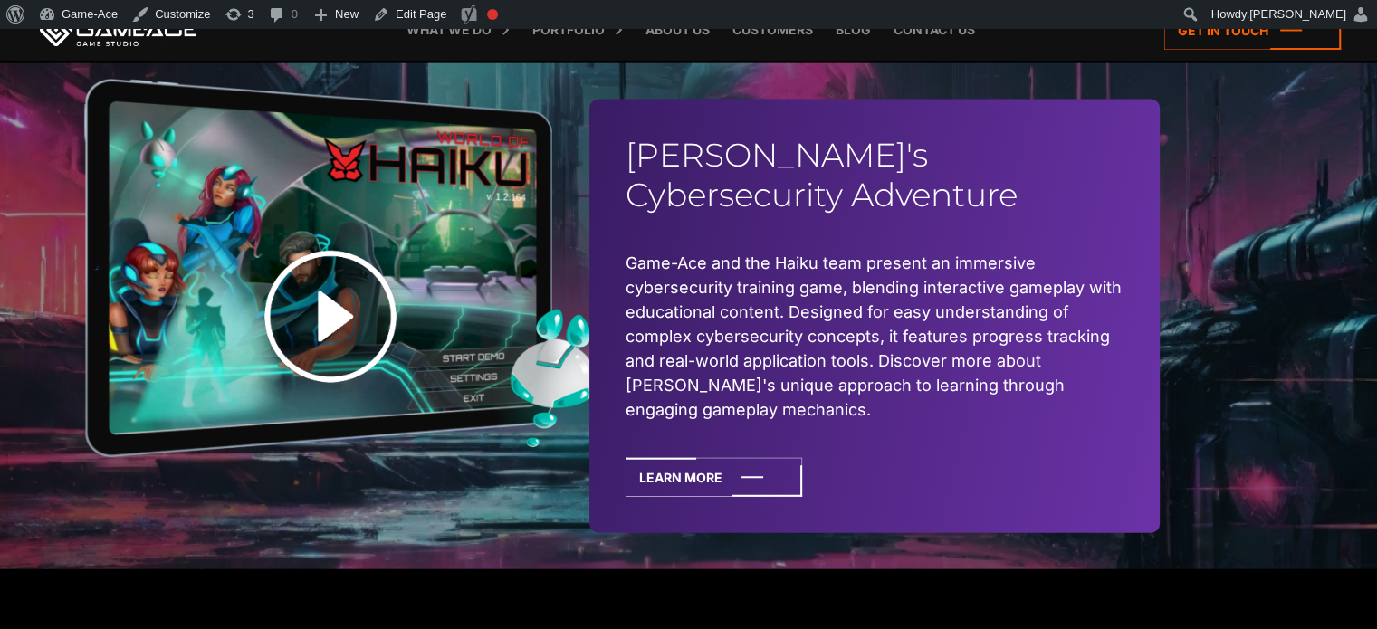
click at [315, 318] on img at bounding box center [330, 317] width 226 height 226
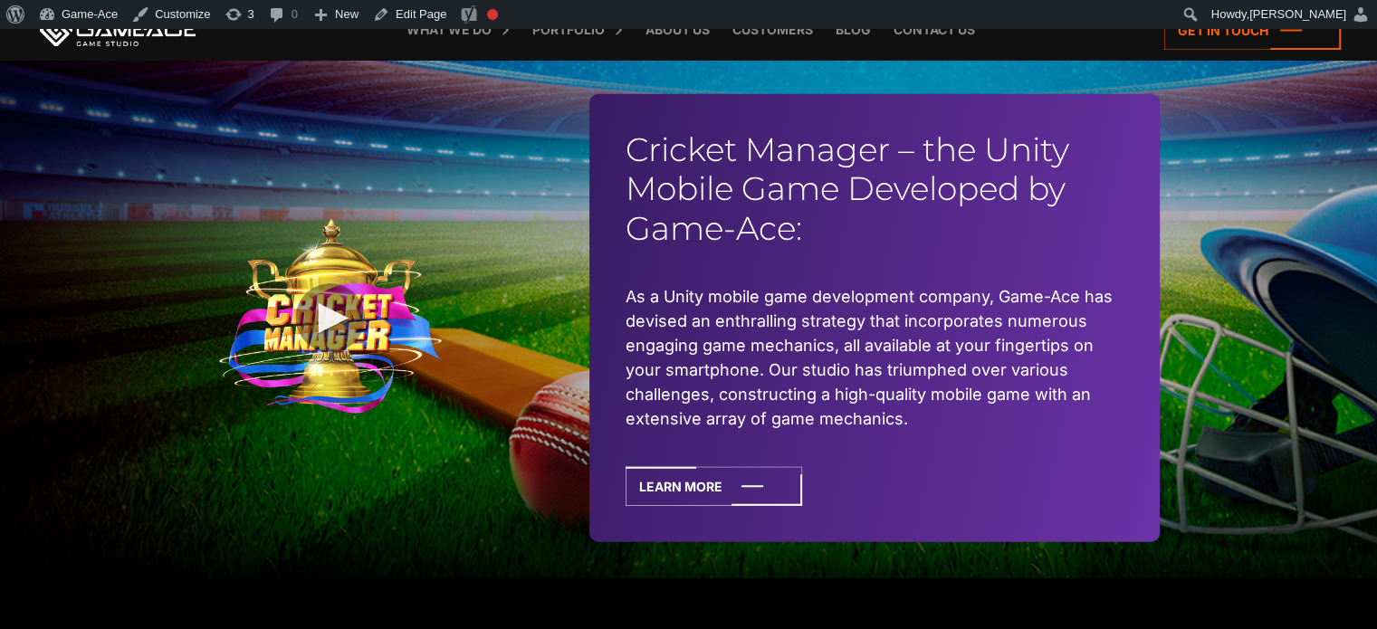
scroll to position [4450, 0]
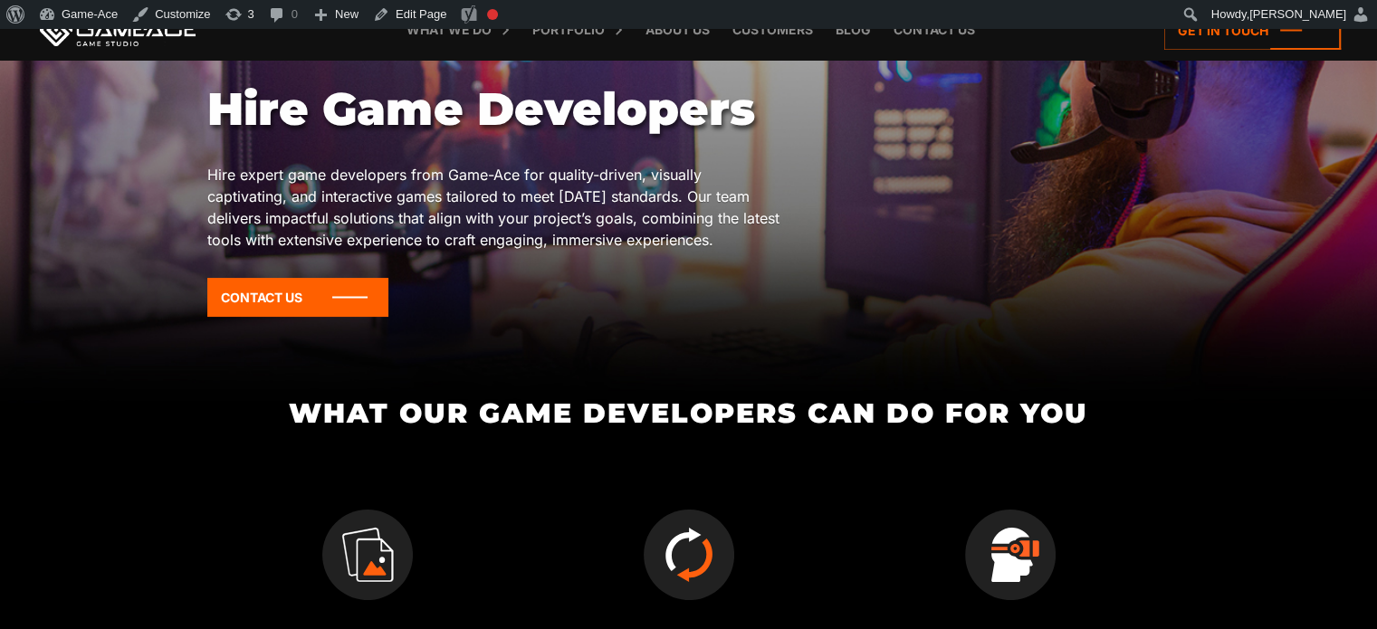
scroll to position [221, 0]
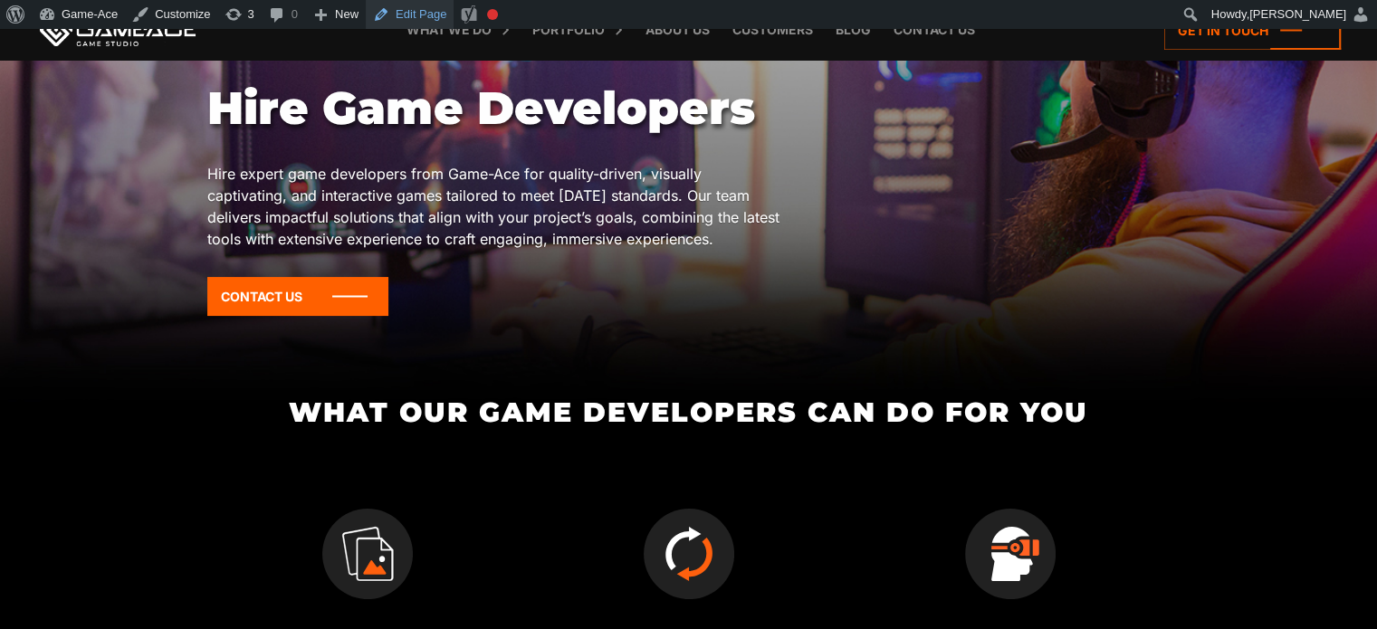
click at [416, 8] on link "Edit Page" at bounding box center [410, 14] width 88 height 29
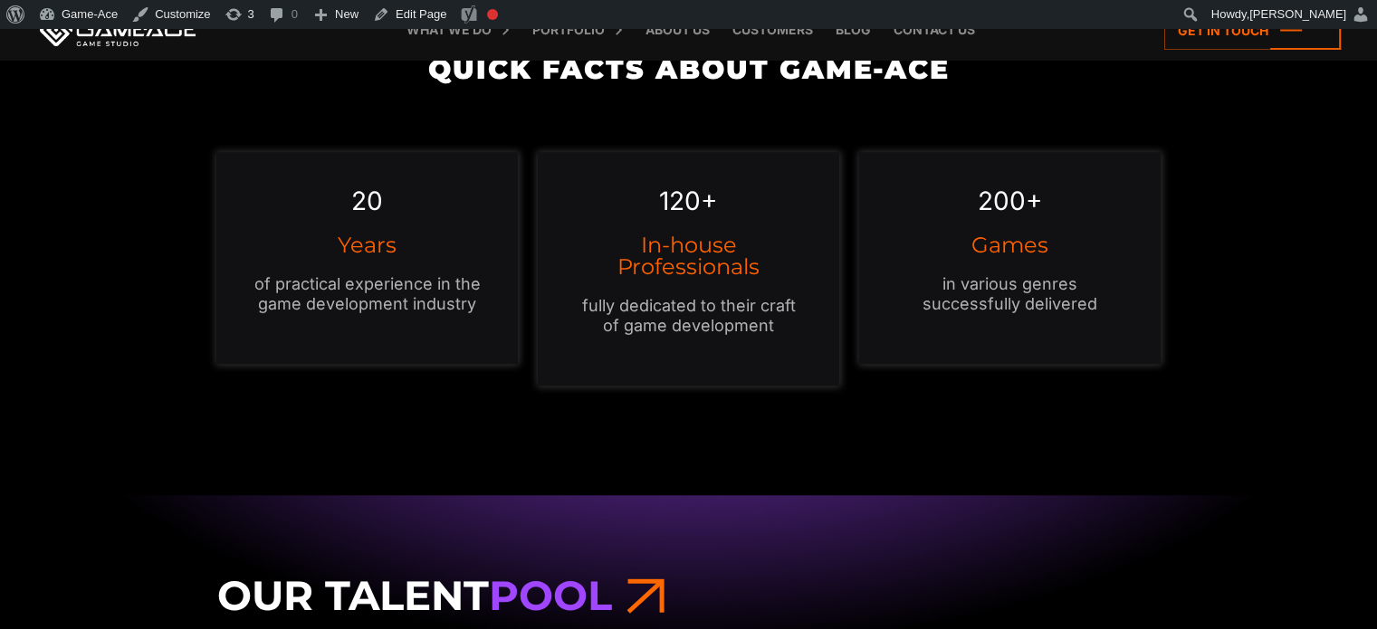
scroll to position [2258, 0]
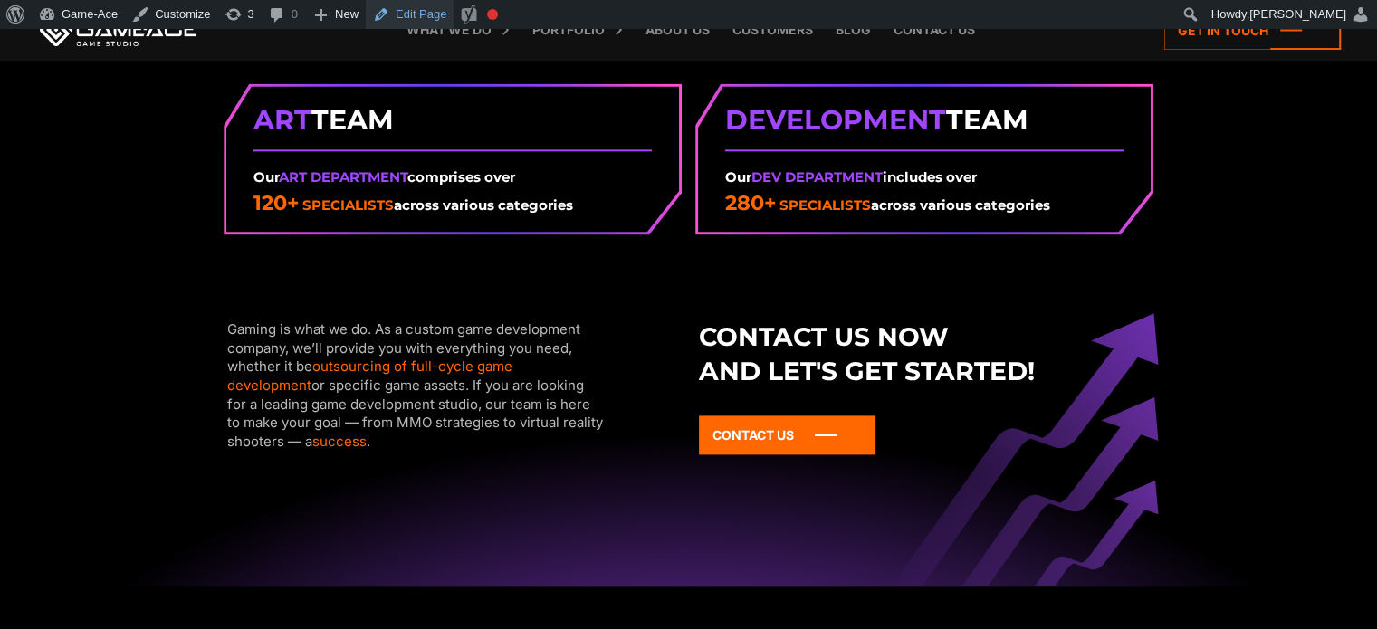
click at [406, 10] on link "Edit Page" at bounding box center [410, 14] width 88 height 29
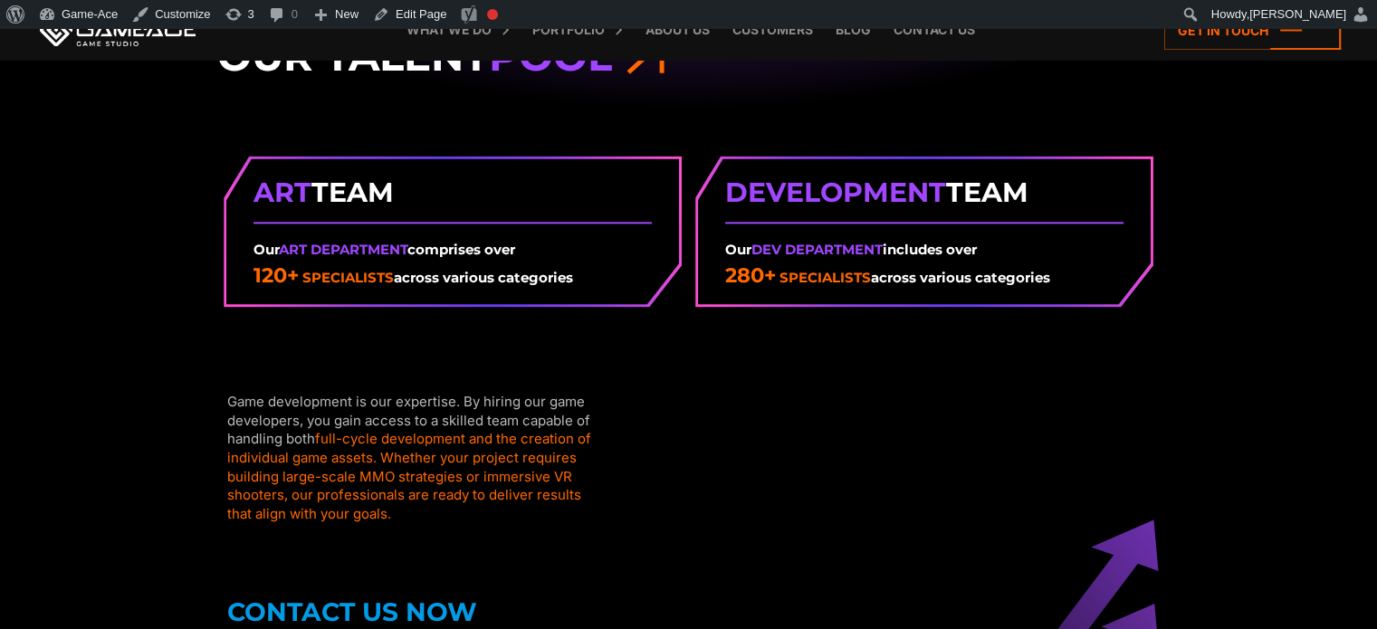
scroll to position [2193, 0]
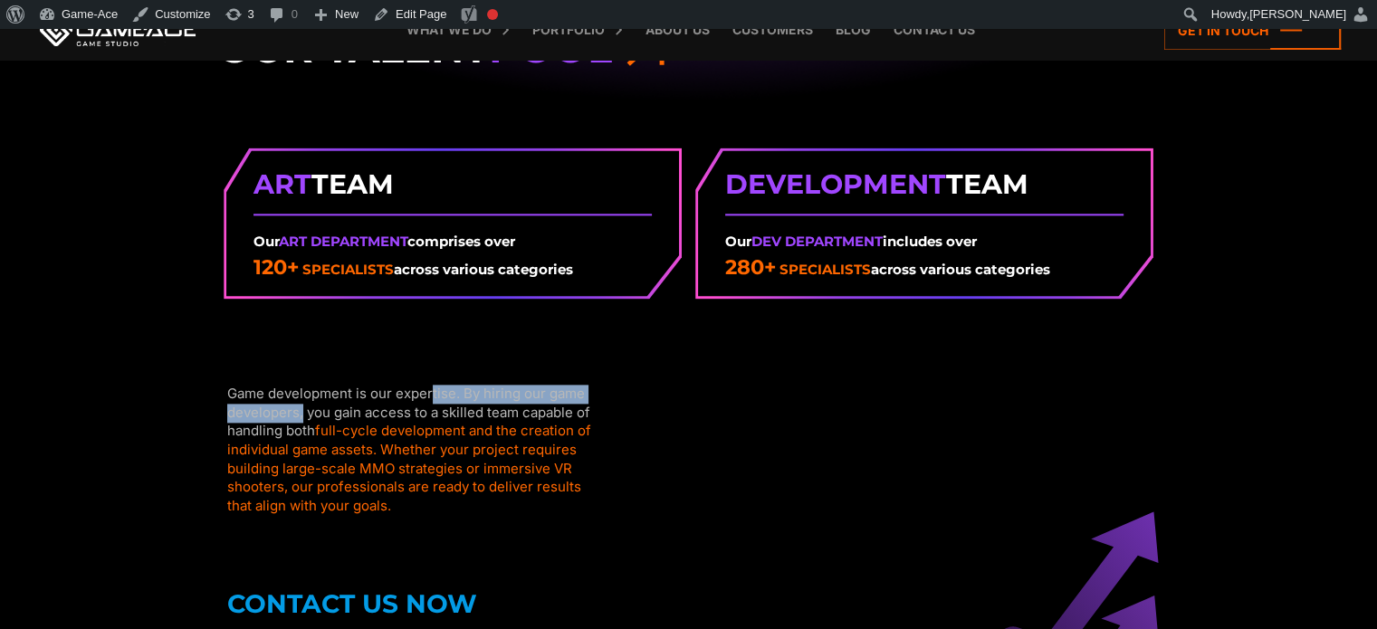
drag, startPoint x: 468, startPoint y: 396, endPoint x: 215, endPoint y: 397, distance: 252.6
click at [215, 397] on div "Our Talent Pool Art Team Our Art Department comprises over 120+ specialists acr…" at bounding box center [688, 404] width 963 height 763
copy div "Game development is our expertise. B"
click at [411, 18] on link "Edit Page" at bounding box center [410, 14] width 88 height 29
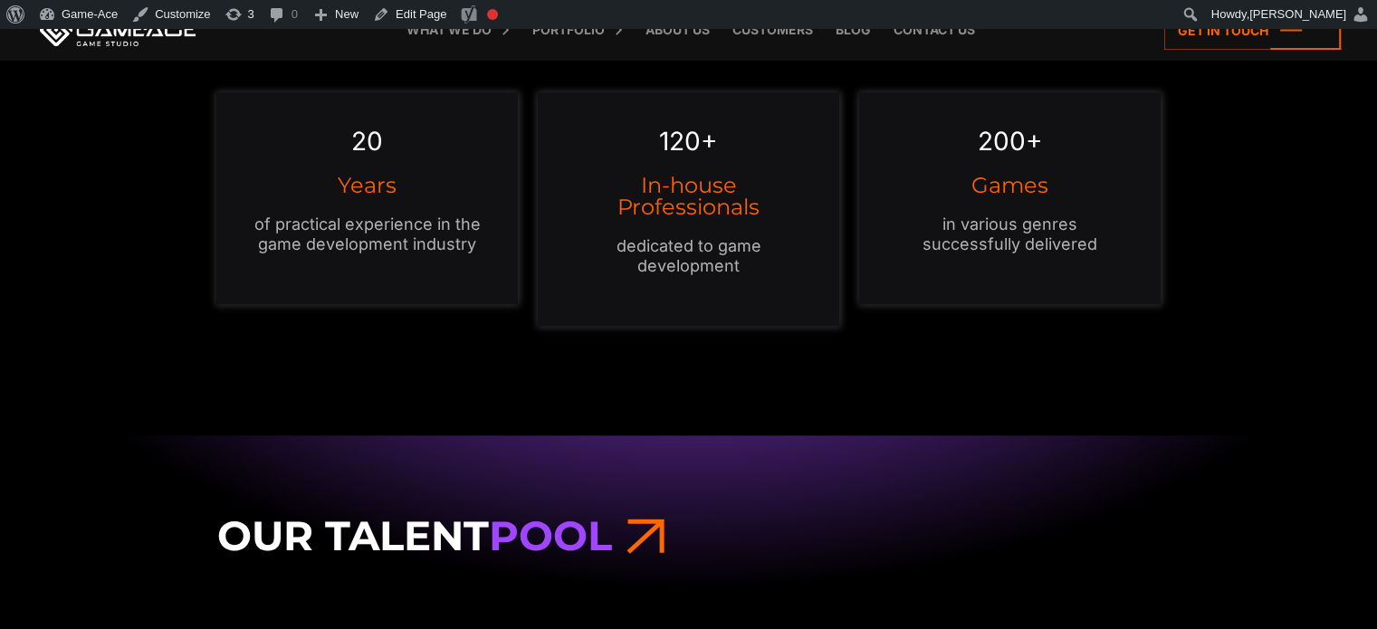
scroll to position [1702, 0]
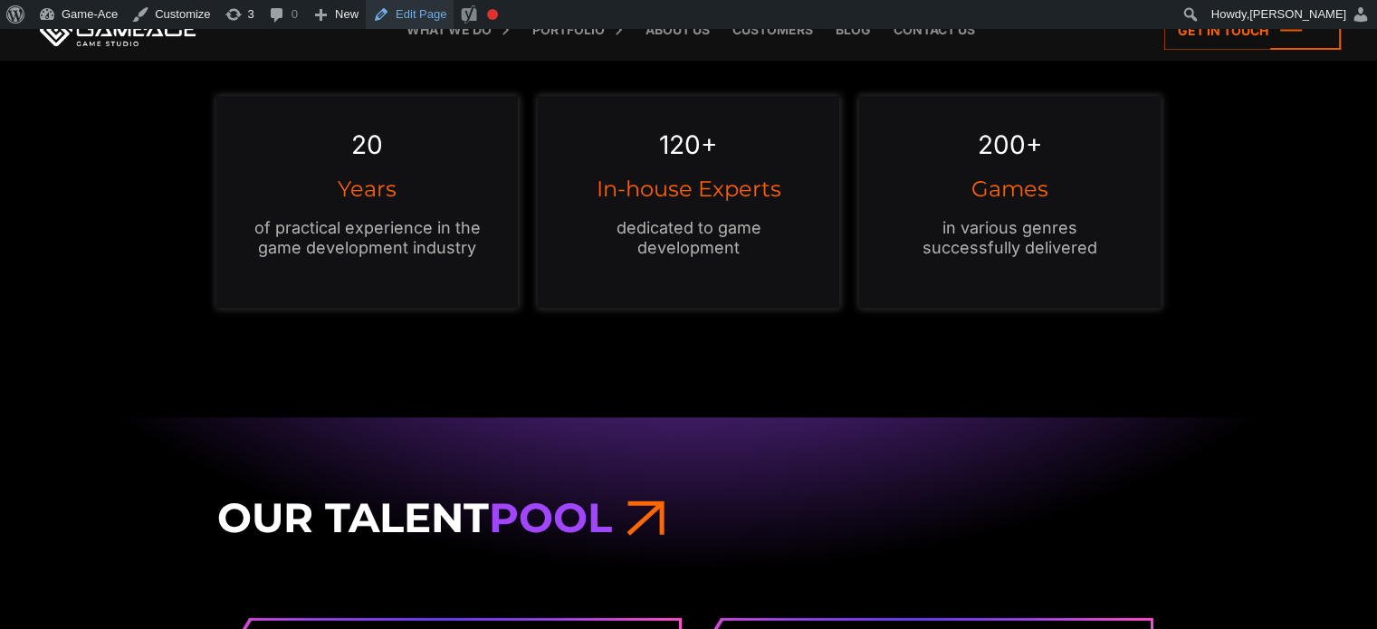
click at [421, 14] on link "Edit Page" at bounding box center [410, 14] width 88 height 29
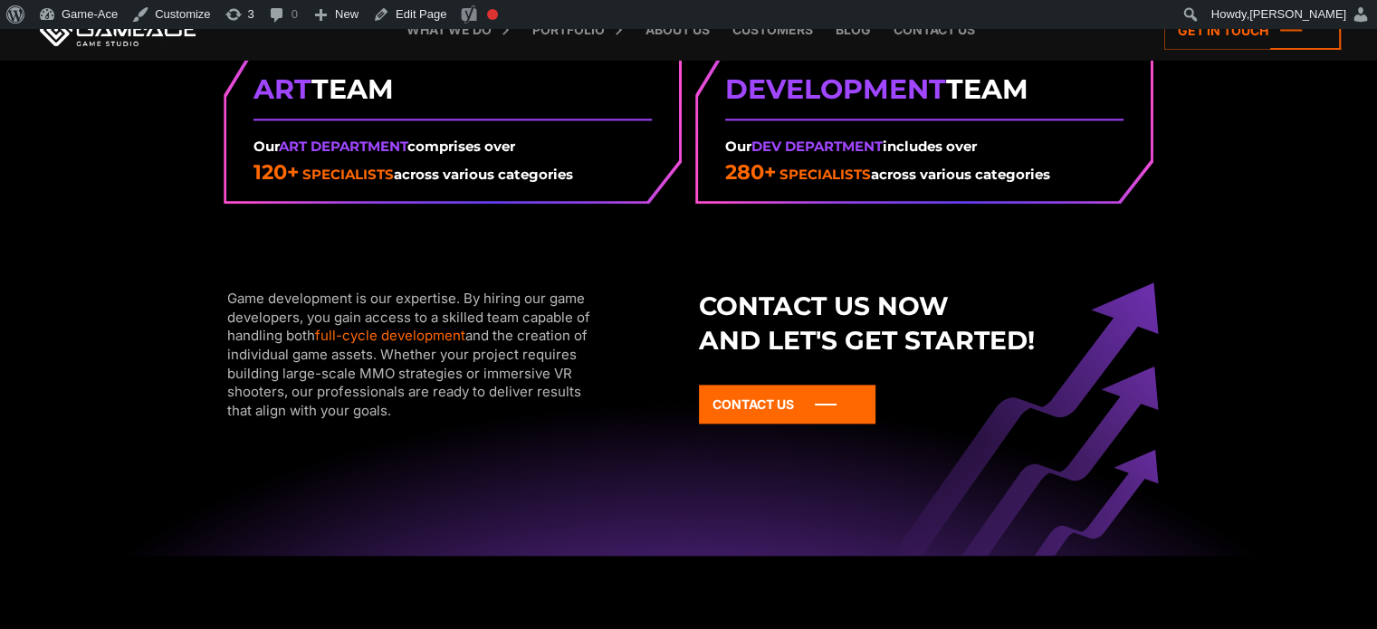
scroll to position [2272, 0]
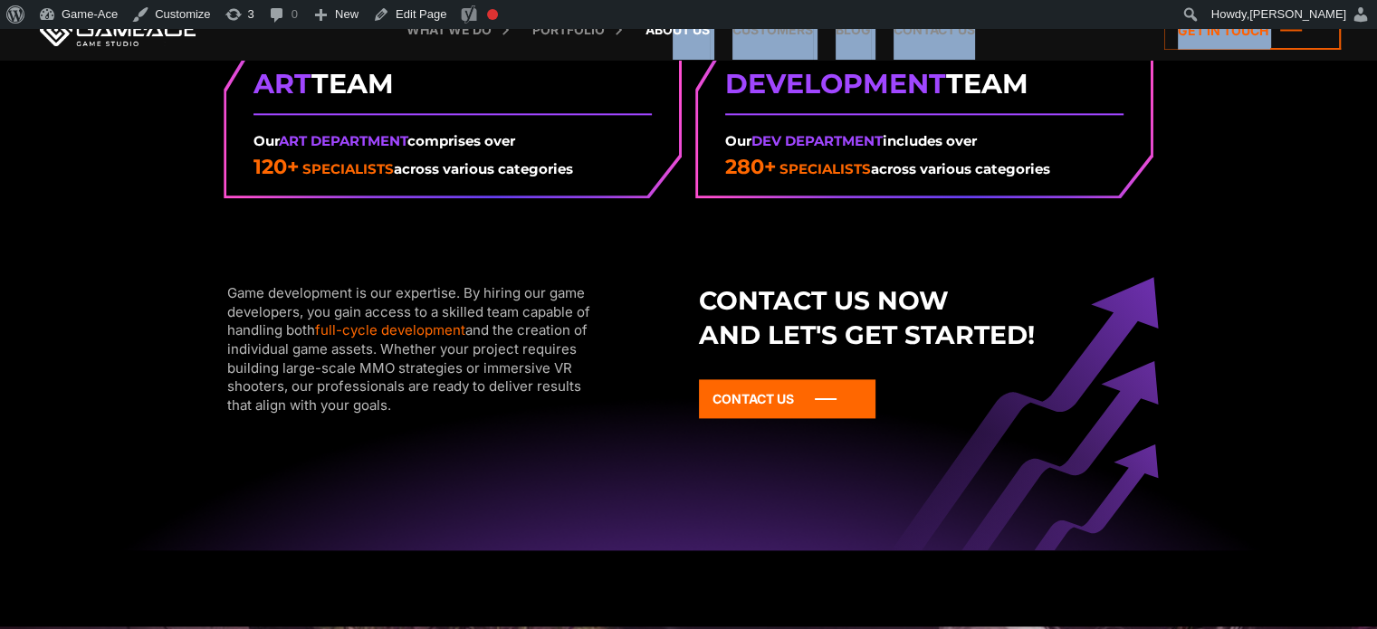
click at [673, 31] on link "About Us" at bounding box center [677, 30] width 82 height 60
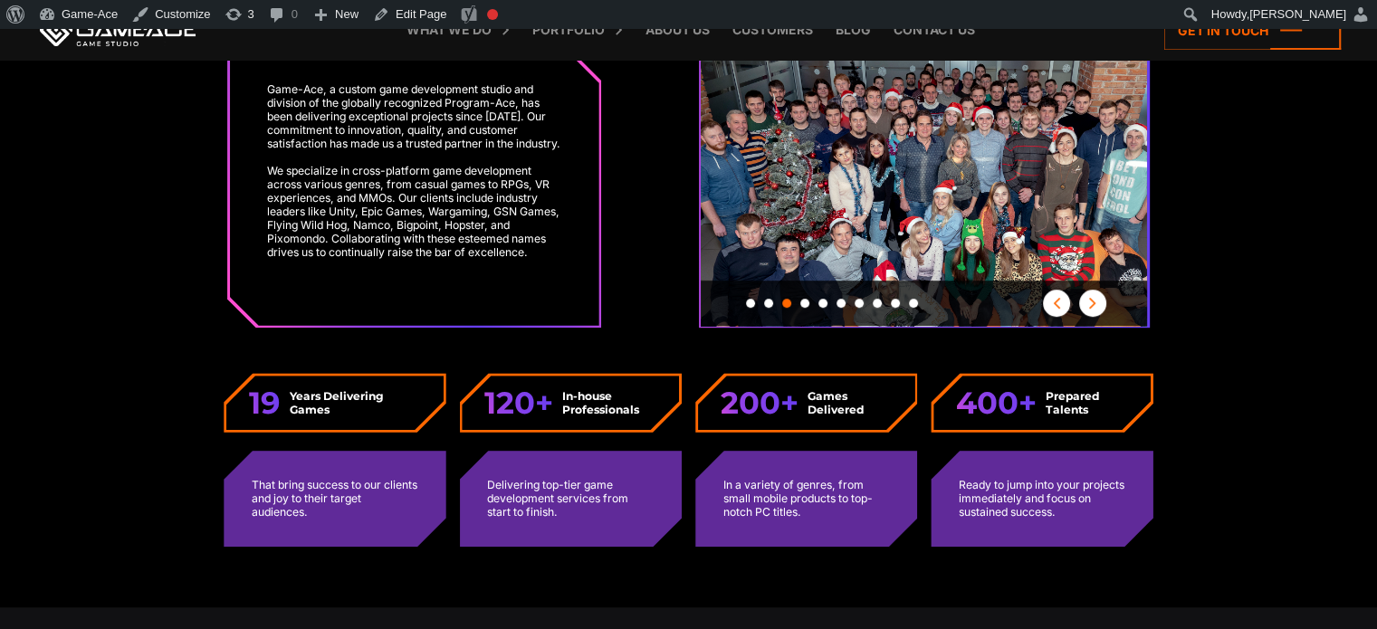
scroll to position [917, 0]
click at [140, 38] on link at bounding box center [117, 30] width 163 height 33
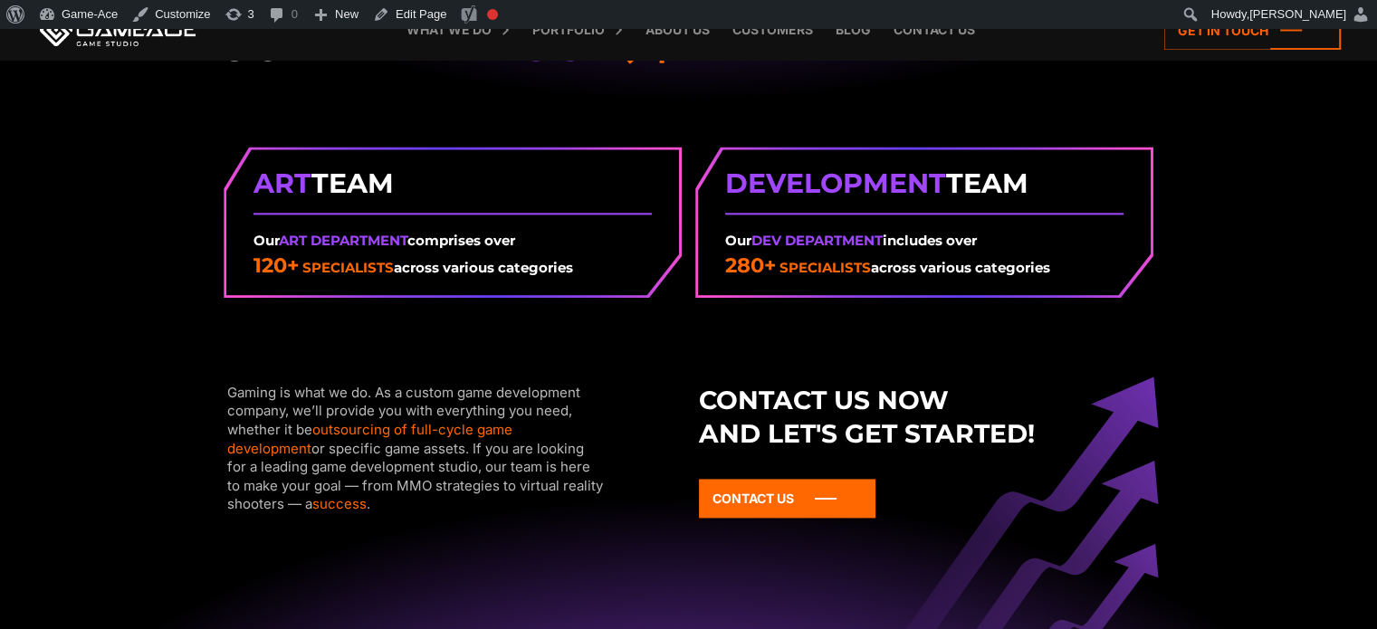
scroll to position [2313, 0]
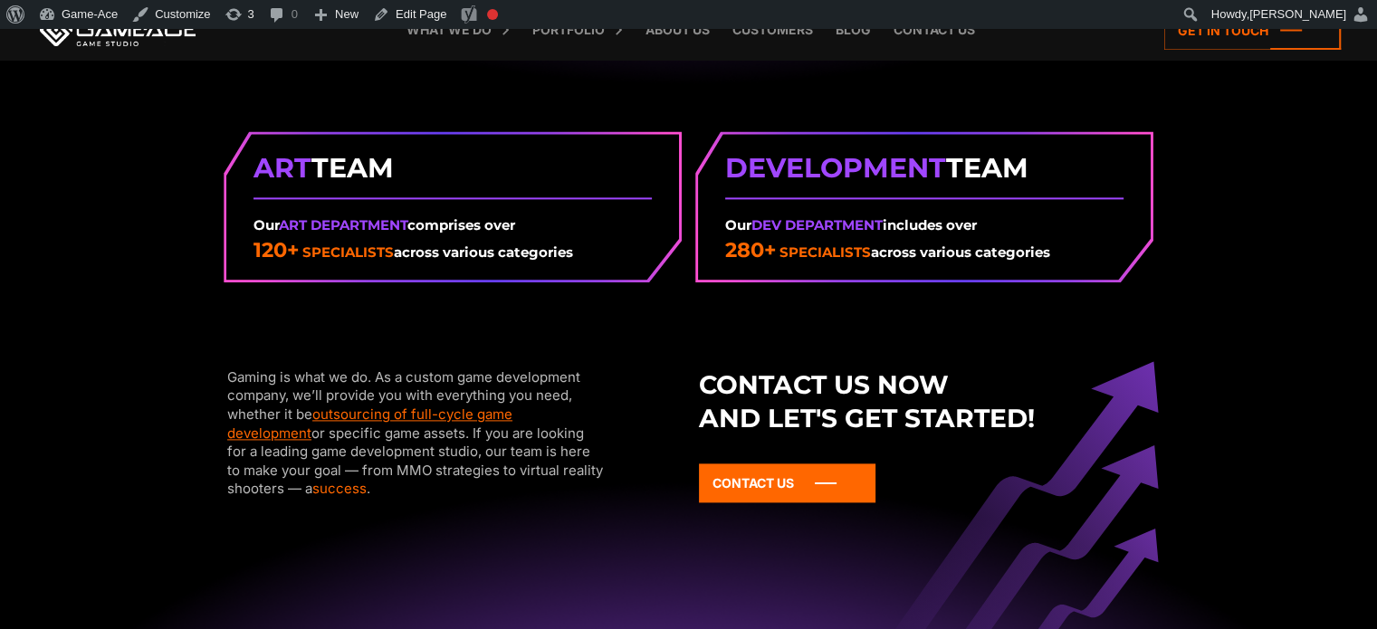
click at [446, 408] on link "outsourcing of full-cycle game development" at bounding box center [369, 424] width 285 height 36
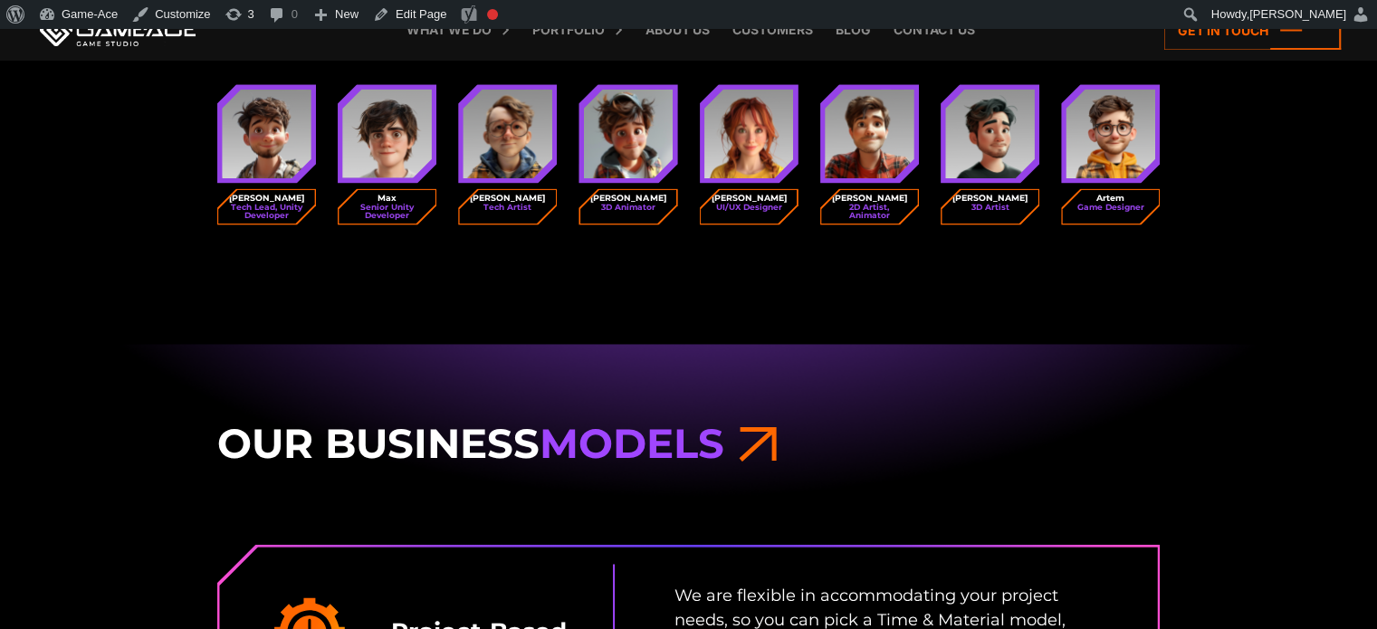
scroll to position [2665, 0]
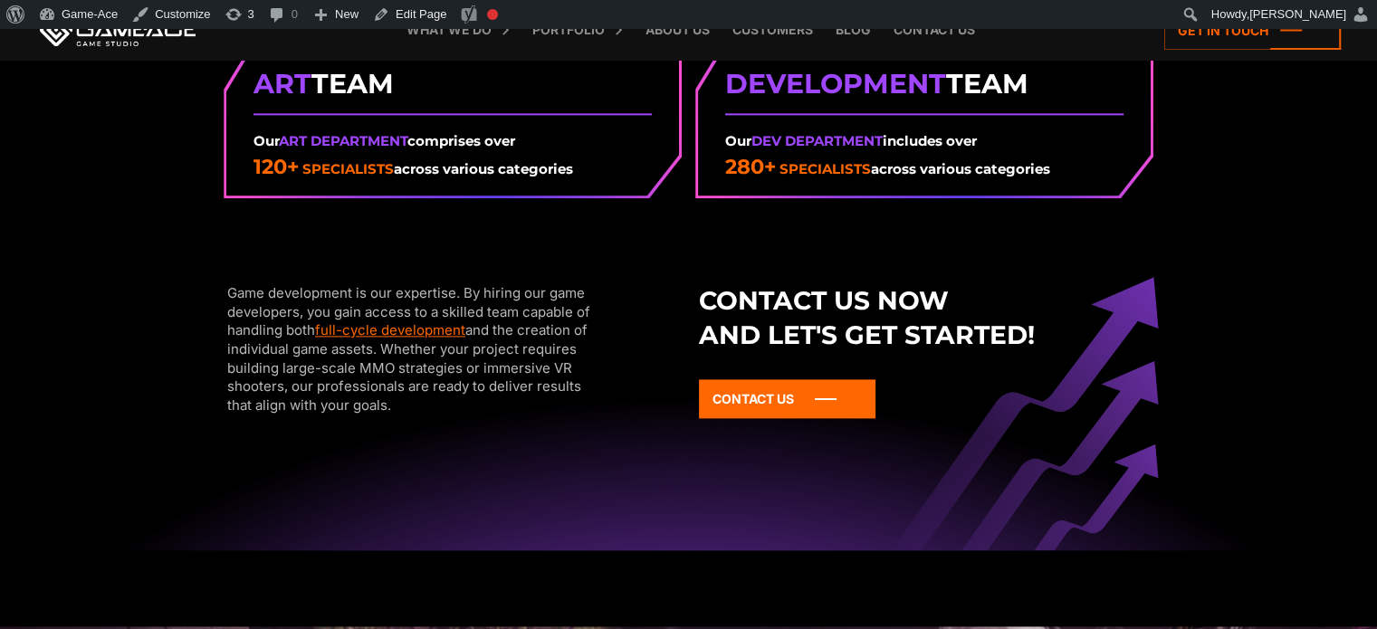
click at [440, 330] on link "full-cycle development" at bounding box center [390, 329] width 150 height 17
click at [1293, 224] on div "Our Talent Pool Art Team Our Art Department comprises over 120+ specialists acr…" at bounding box center [688, 198] width 1377 height 705
click at [1336, 273] on div "Our Talent Pool Art Team Our Art Department comprises over 120+ specialists acr…" at bounding box center [688, 198] width 1377 height 705
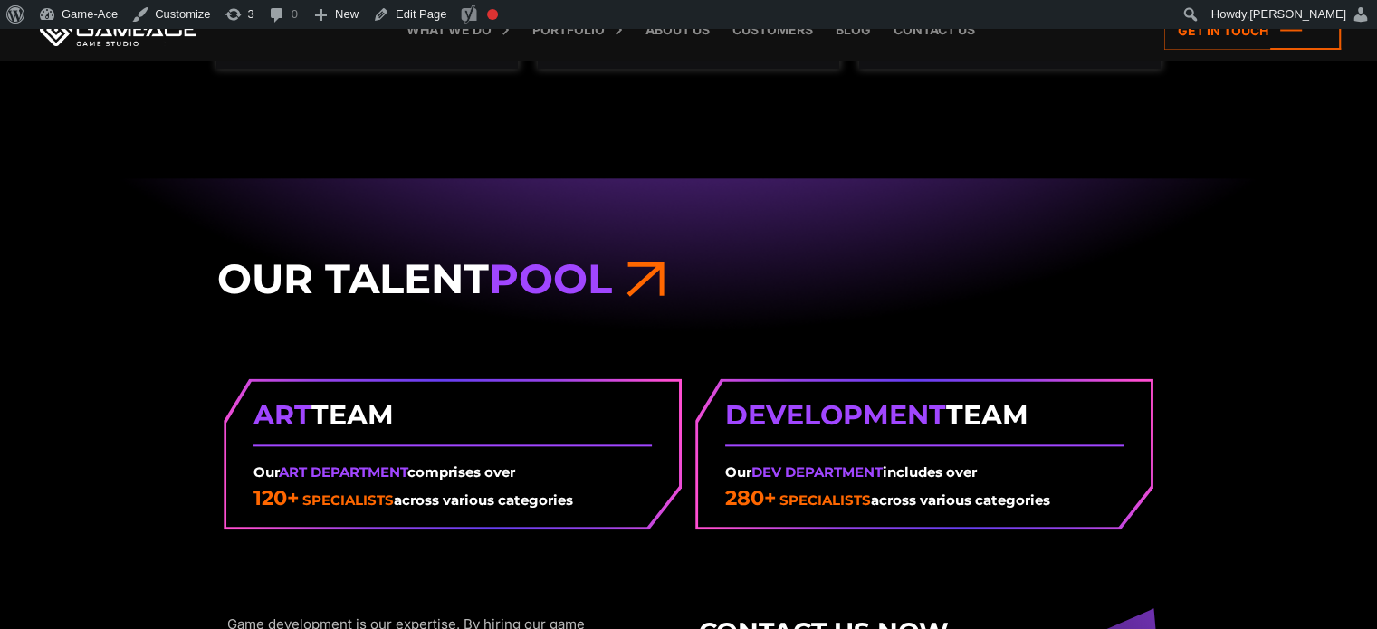
scroll to position [1963, 0]
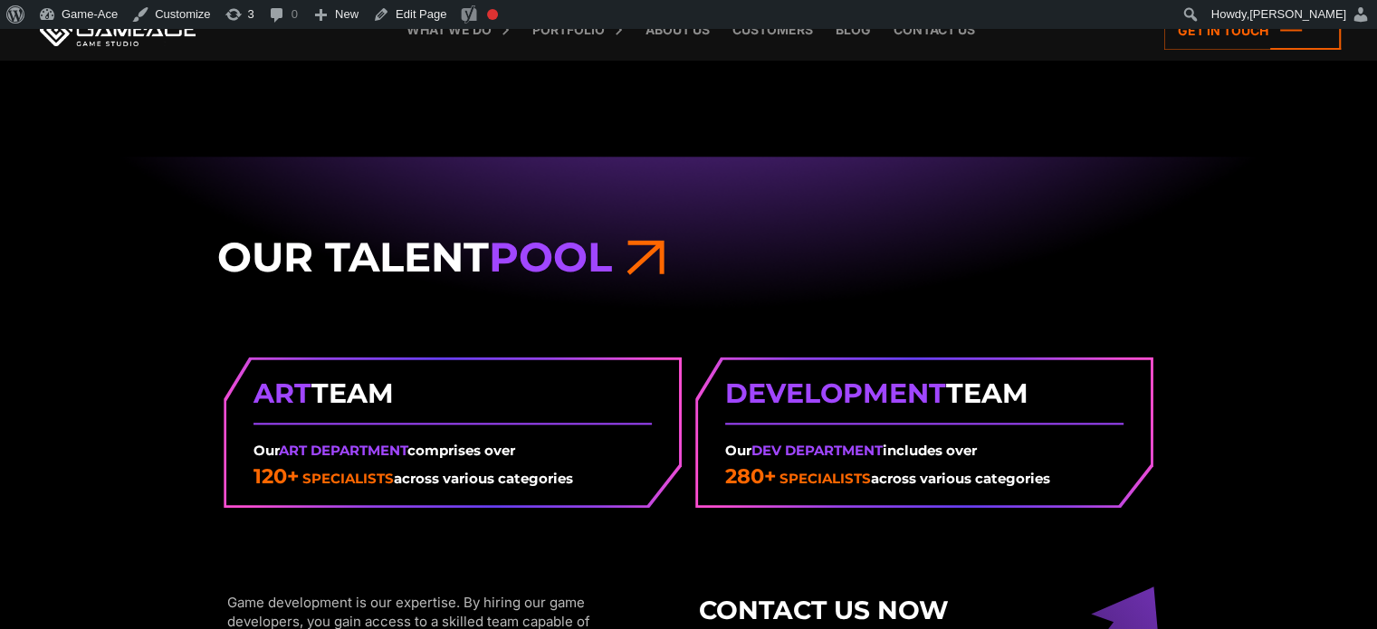
click at [1289, 379] on div "Our Talent Pool Art Team Our Art Department comprises over 120+ specialists acr…" at bounding box center [688, 508] width 1377 height 705
click at [128, 29] on link at bounding box center [117, 30] width 163 height 33
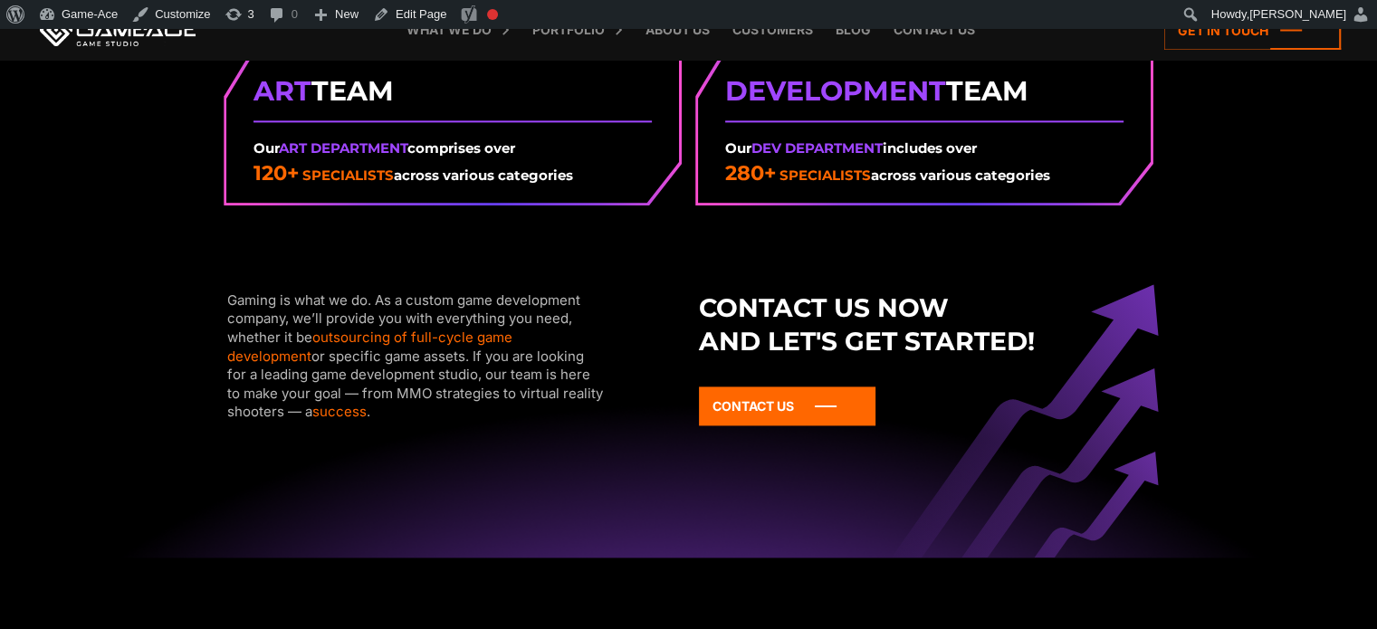
scroll to position [2390, 0]
click at [482, 332] on link "outsourcing of full-cycle game development" at bounding box center [369, 347] width 285 height 36
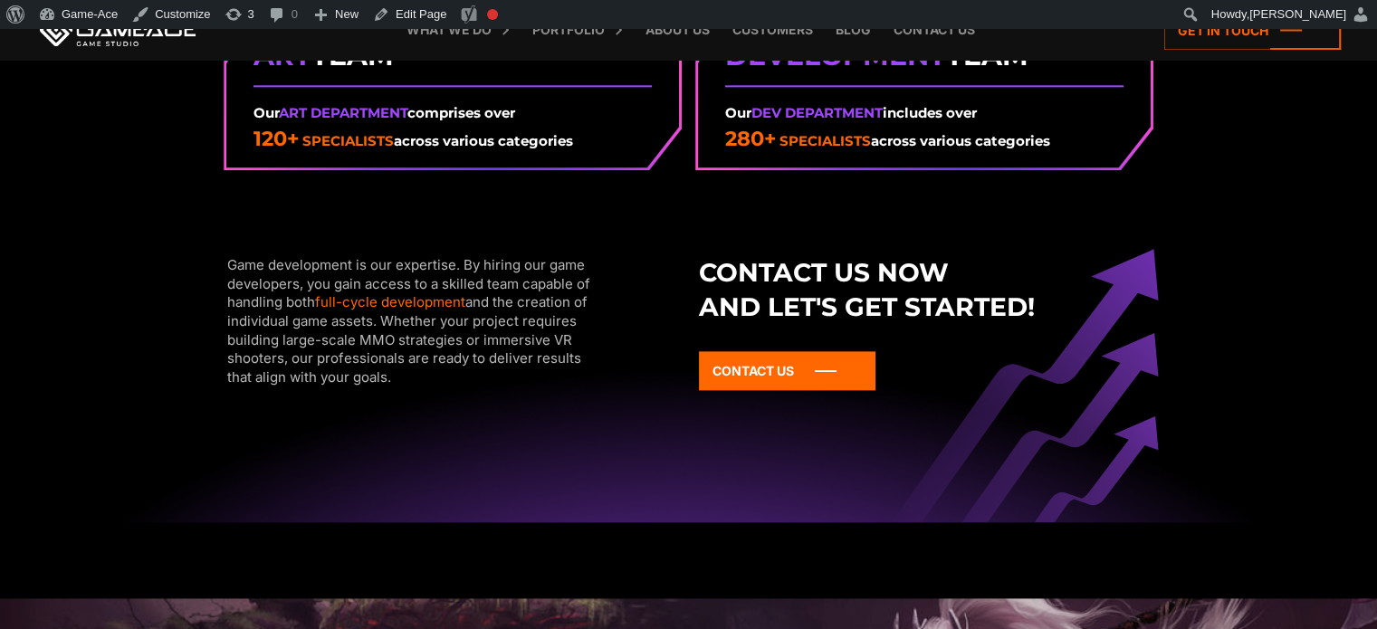
scroll to position [2309, 0]
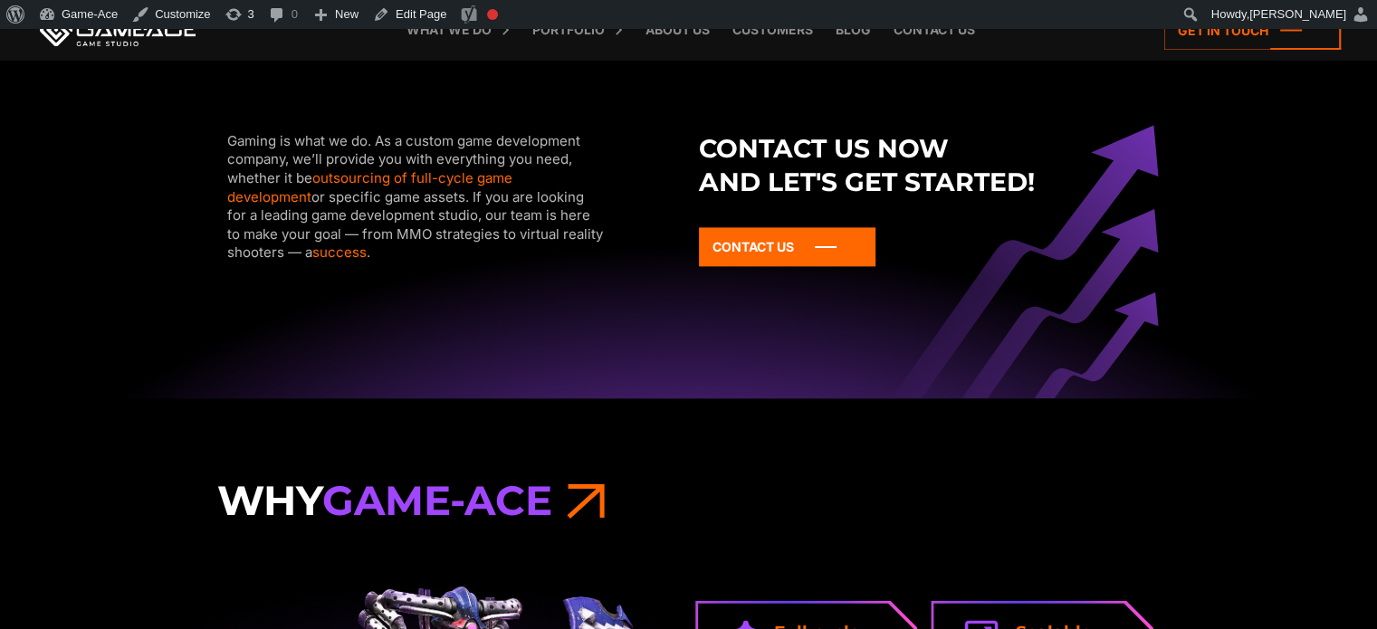
scroll to position [2540, 0]
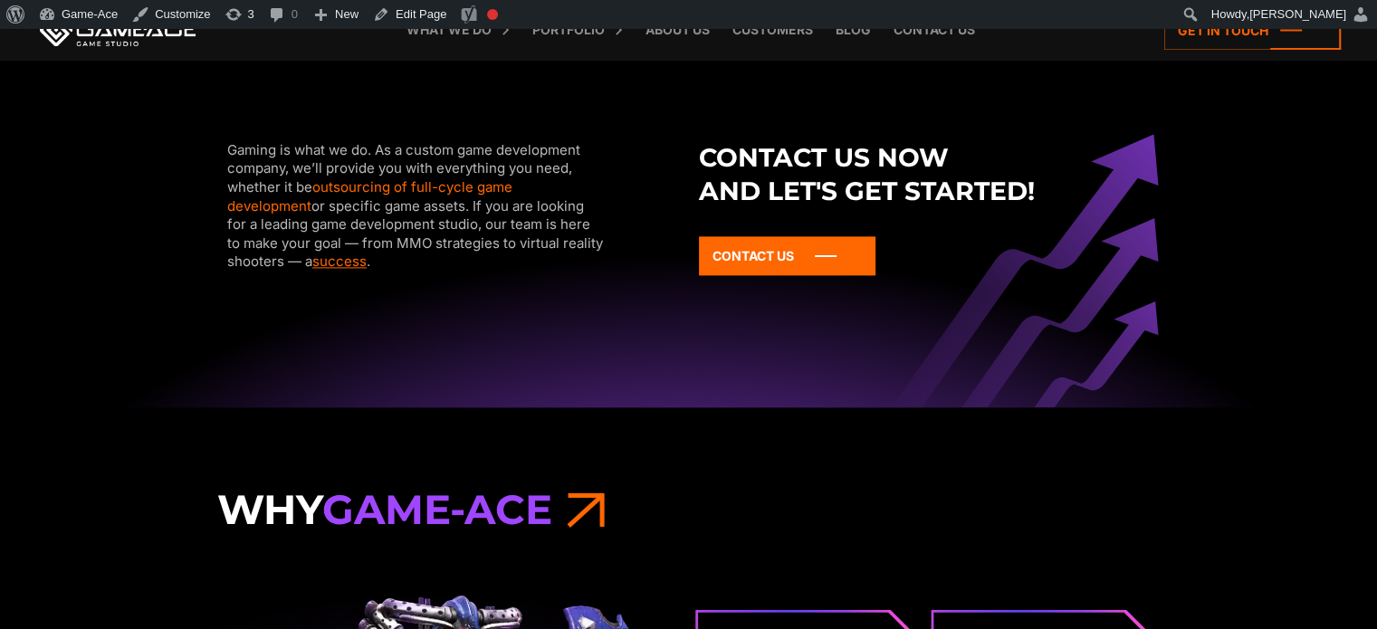
click at [312, 262] on link "success" at bounding box center [339, 261] width 54 height 17
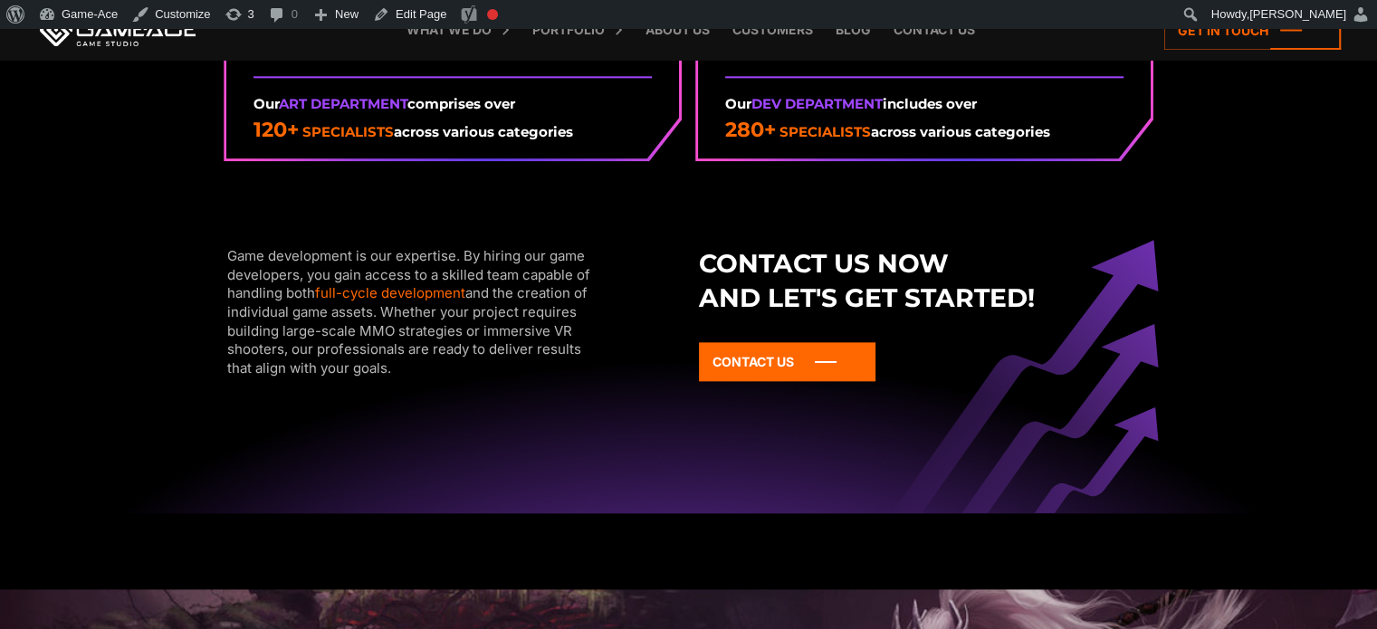
click at [1354, 282] on div "Our Talent Pool Art Team Our Art Department comprises over 120+ specialists acr…" at bounding box center [688, 161] width 1377 height 705
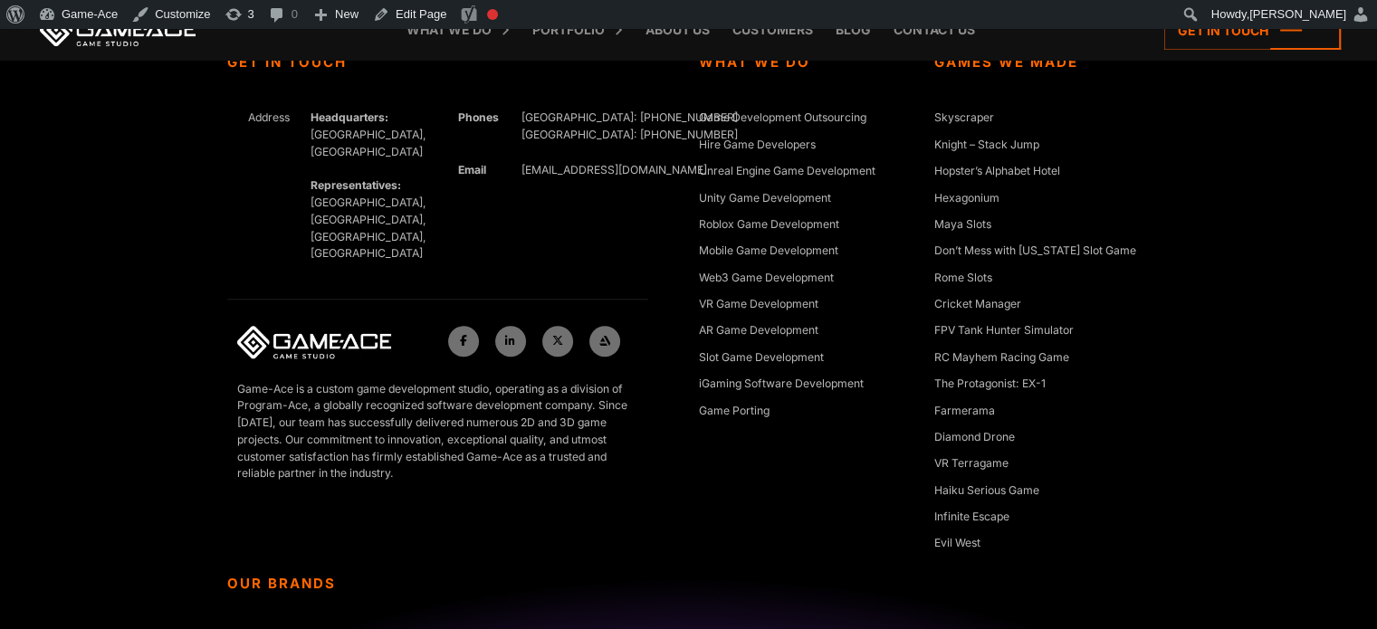
scroll to position [8606, 0]
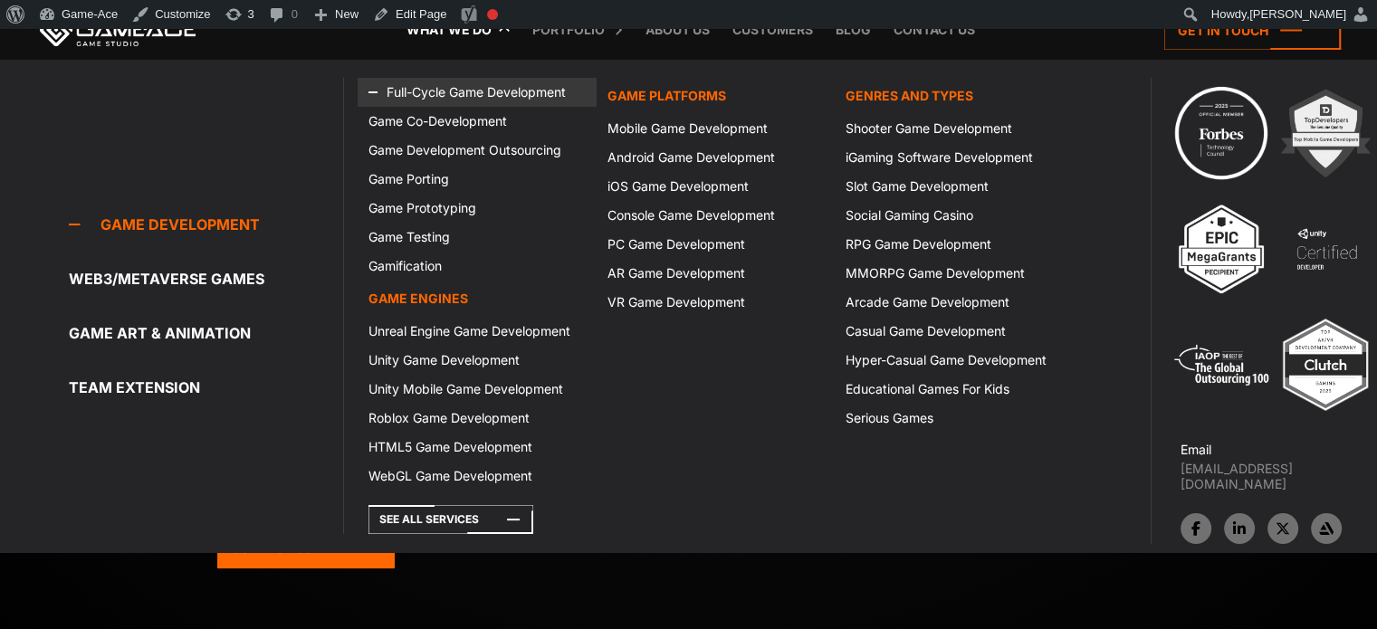
click at [455, 91] on link "Full-Cycle Game Development" at bounding box center [477, 92] width 238 height 29
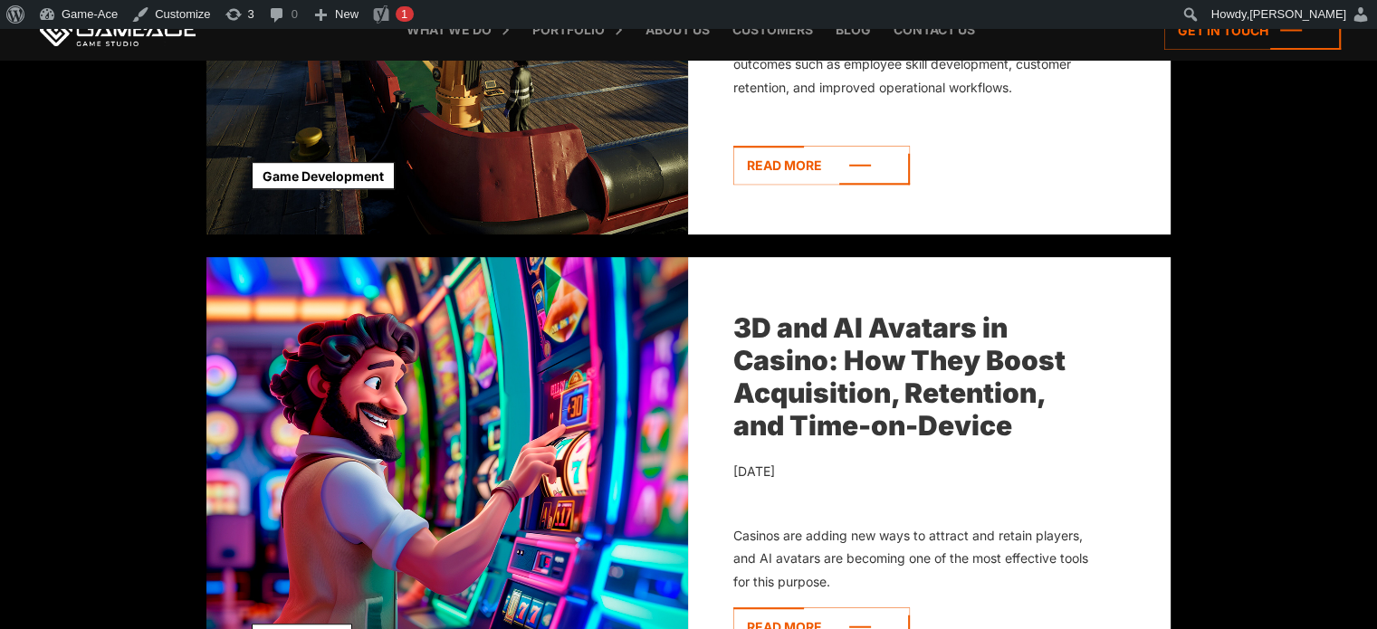
scroll to position [949, 0]
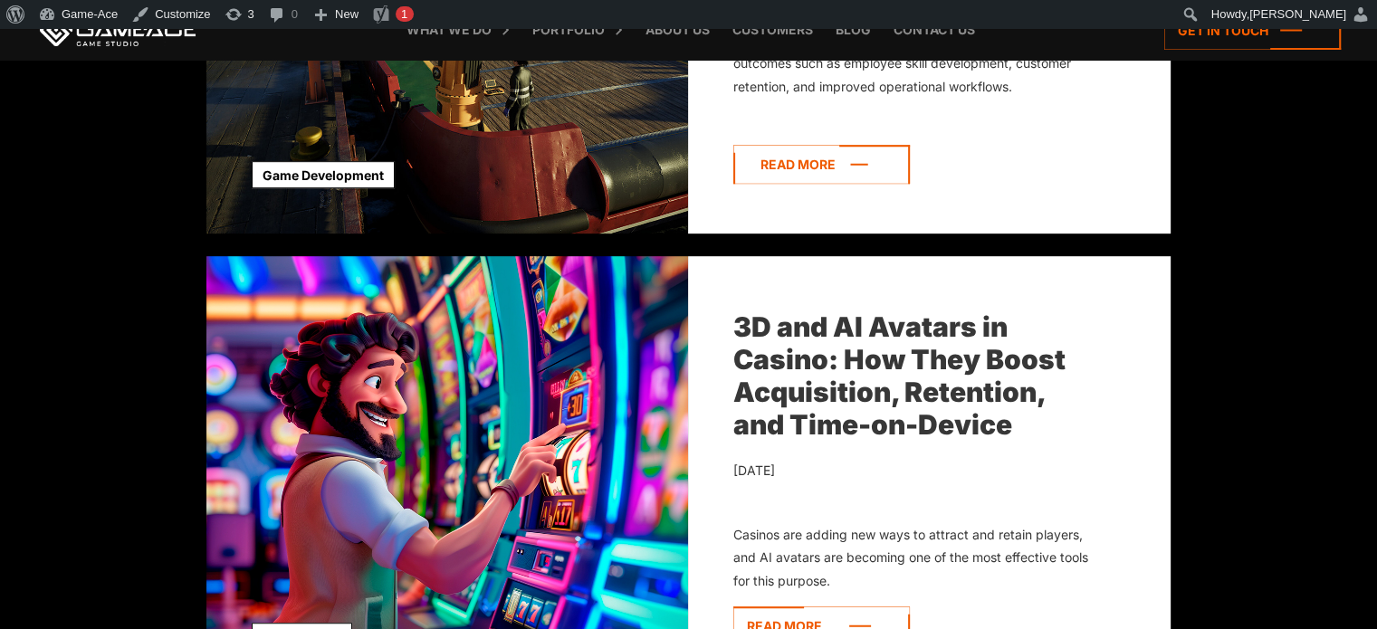
click at [741, 173] on icon at bounding box center [821, 164] width 177 height 39
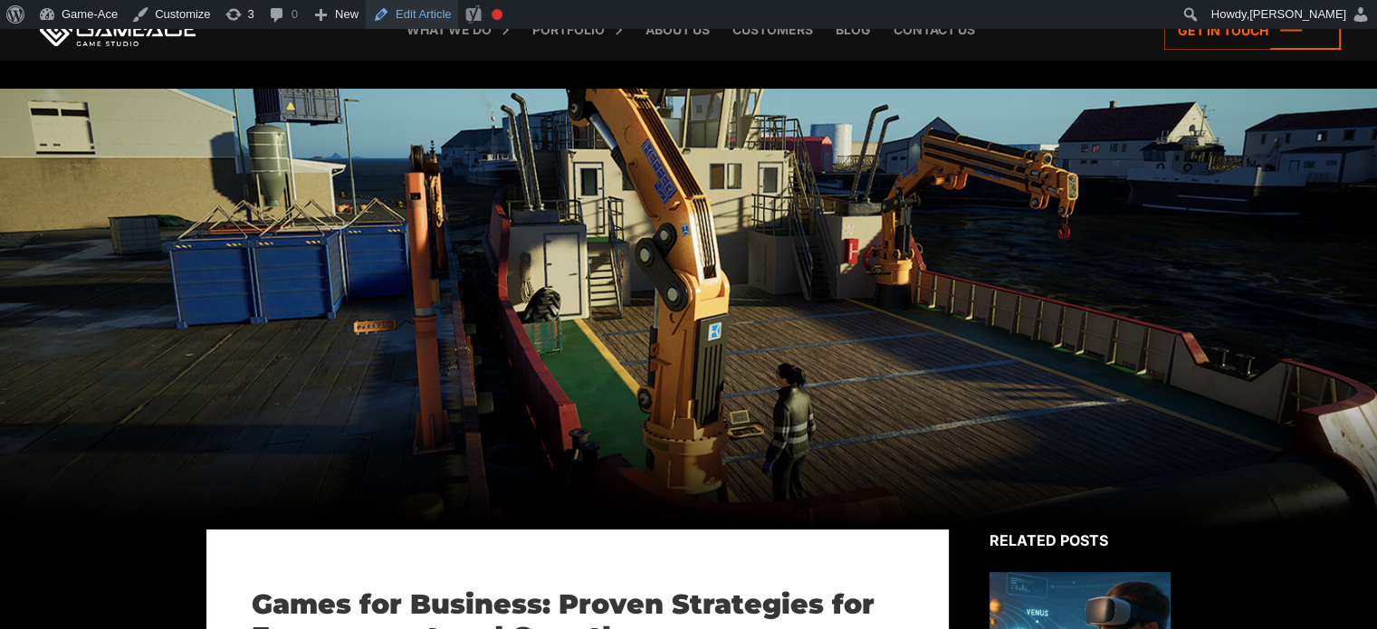
click at [427, 15] on link "Edit Article" at bounding box center [412, 14] width 92 height 29
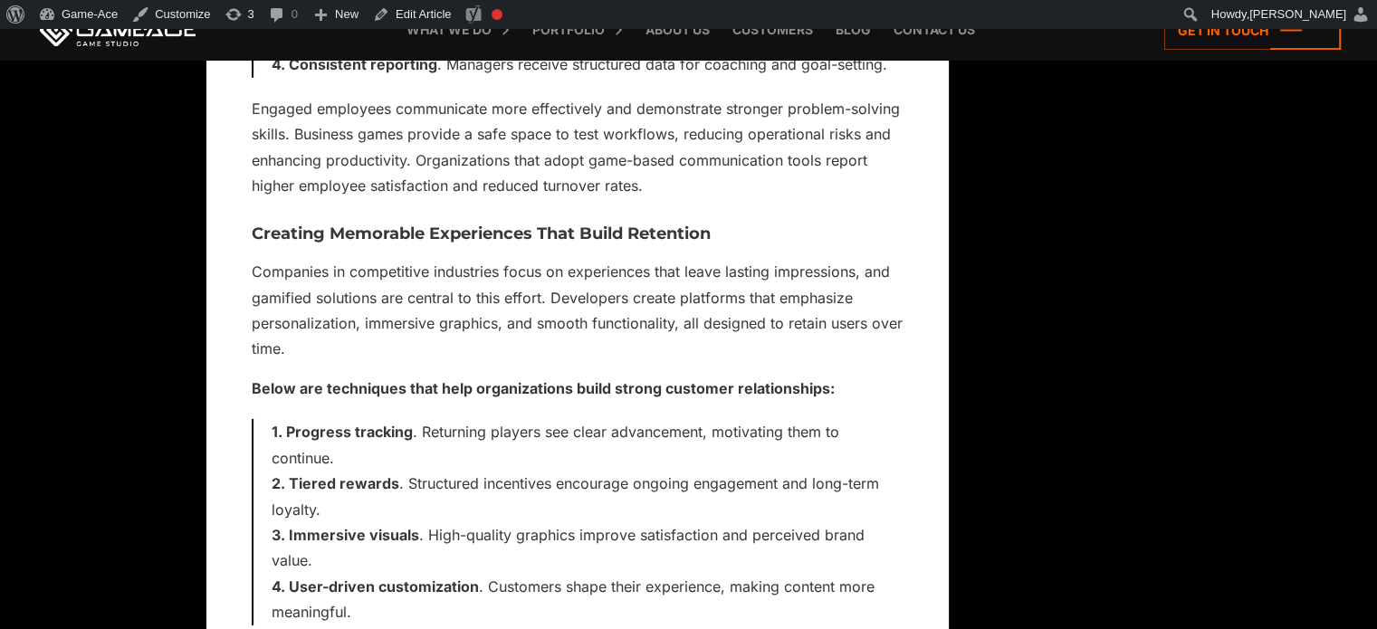
scroll to position [5681, 0]
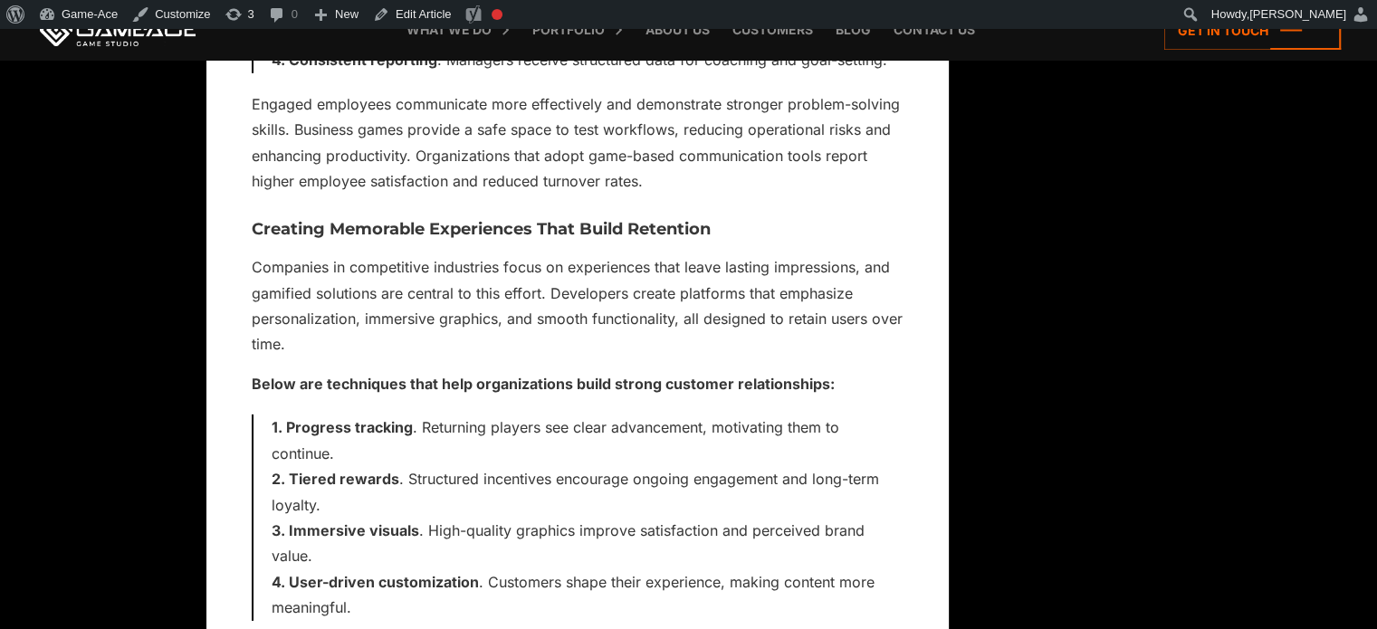
click at [548, 28] on div "Skip to toolbar About WordPress About WordPress Get Involved [DOMAIN_NAME] Docu…" at bounding box center [688, 14] width 1377 height 29
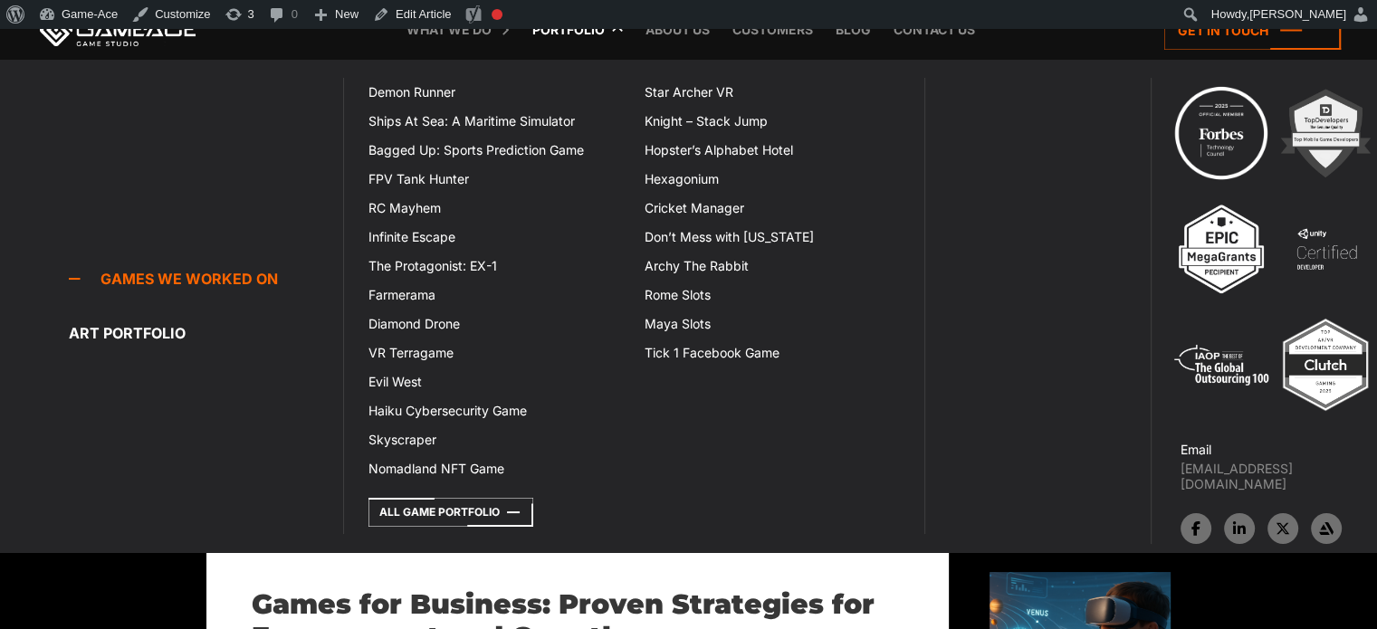
scroll to position [0, 0]
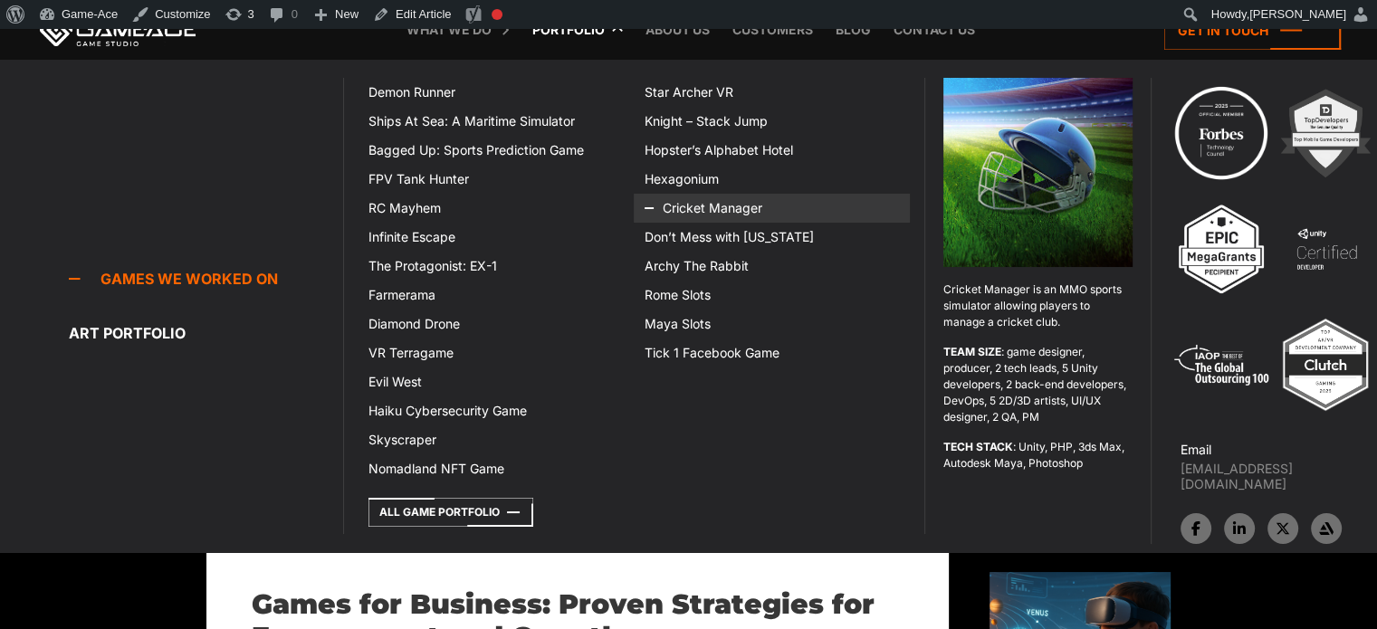
click at [699, 203] on link "Cricket Manager" at bounding box center [772, 208] width 276 height 29
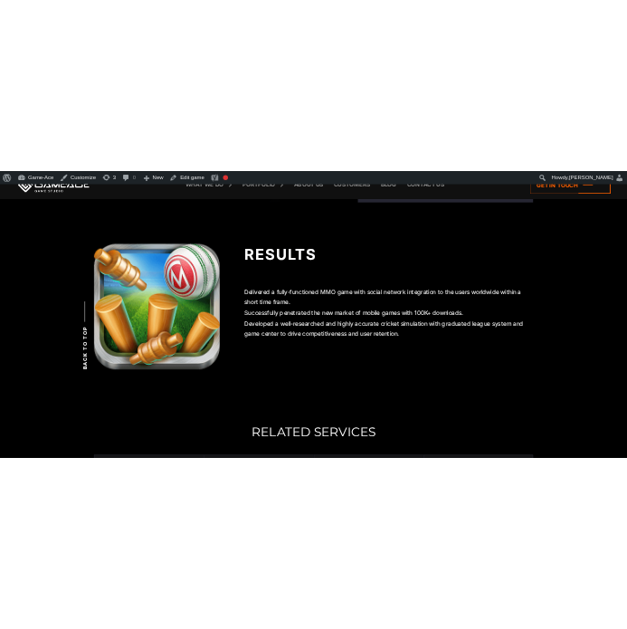
scroll to position [6209, 0]
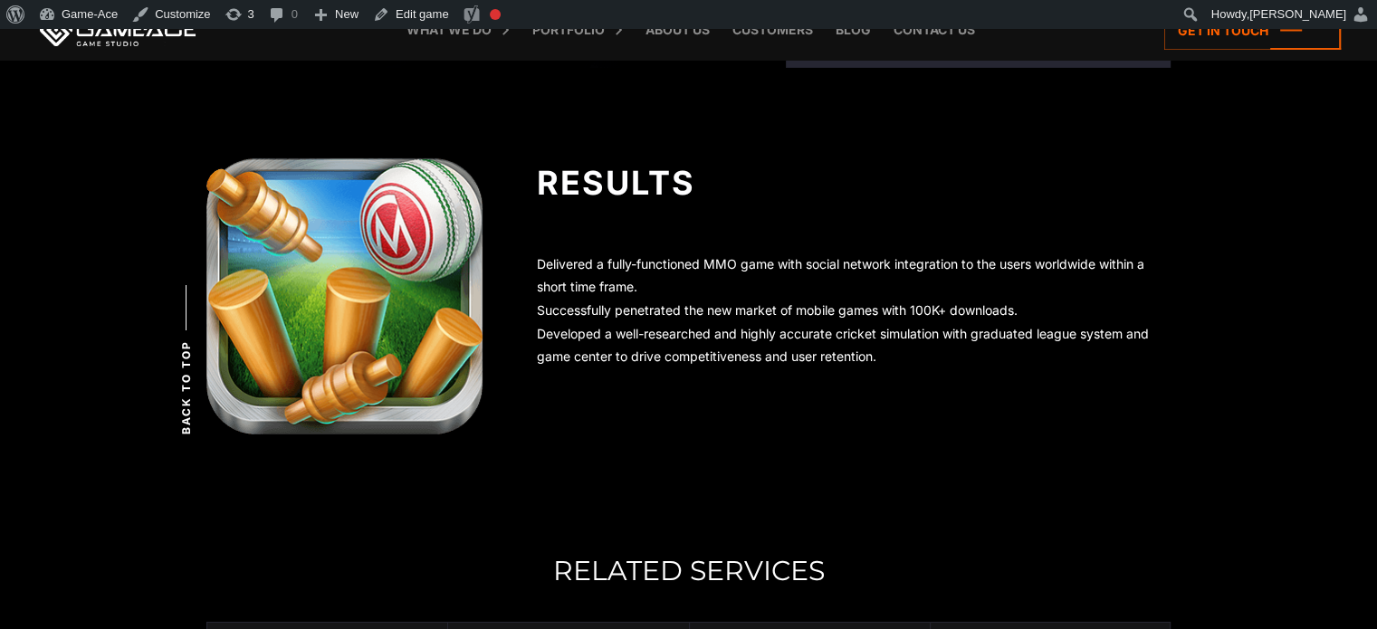
drag, startPoint x: 0, startPoint y: 0, endPoint x: 250, endPoint y: 307, distance: 395.7
